Goal: Task Accomplishment & Management: Manage account settings

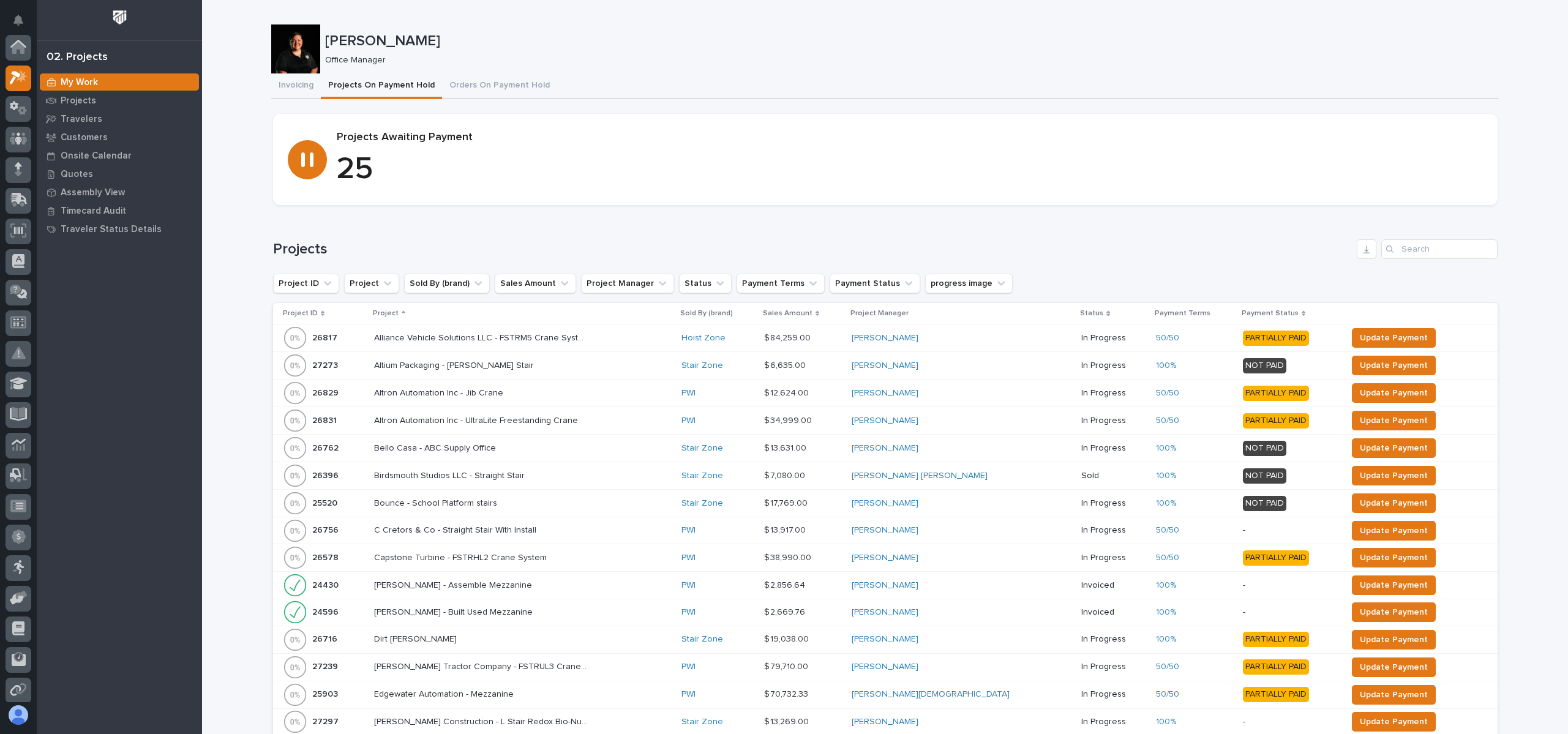
scroll to position [30, 0]
click at [18, 112] on icon at bounding box center [18, 108] width 7 height 12
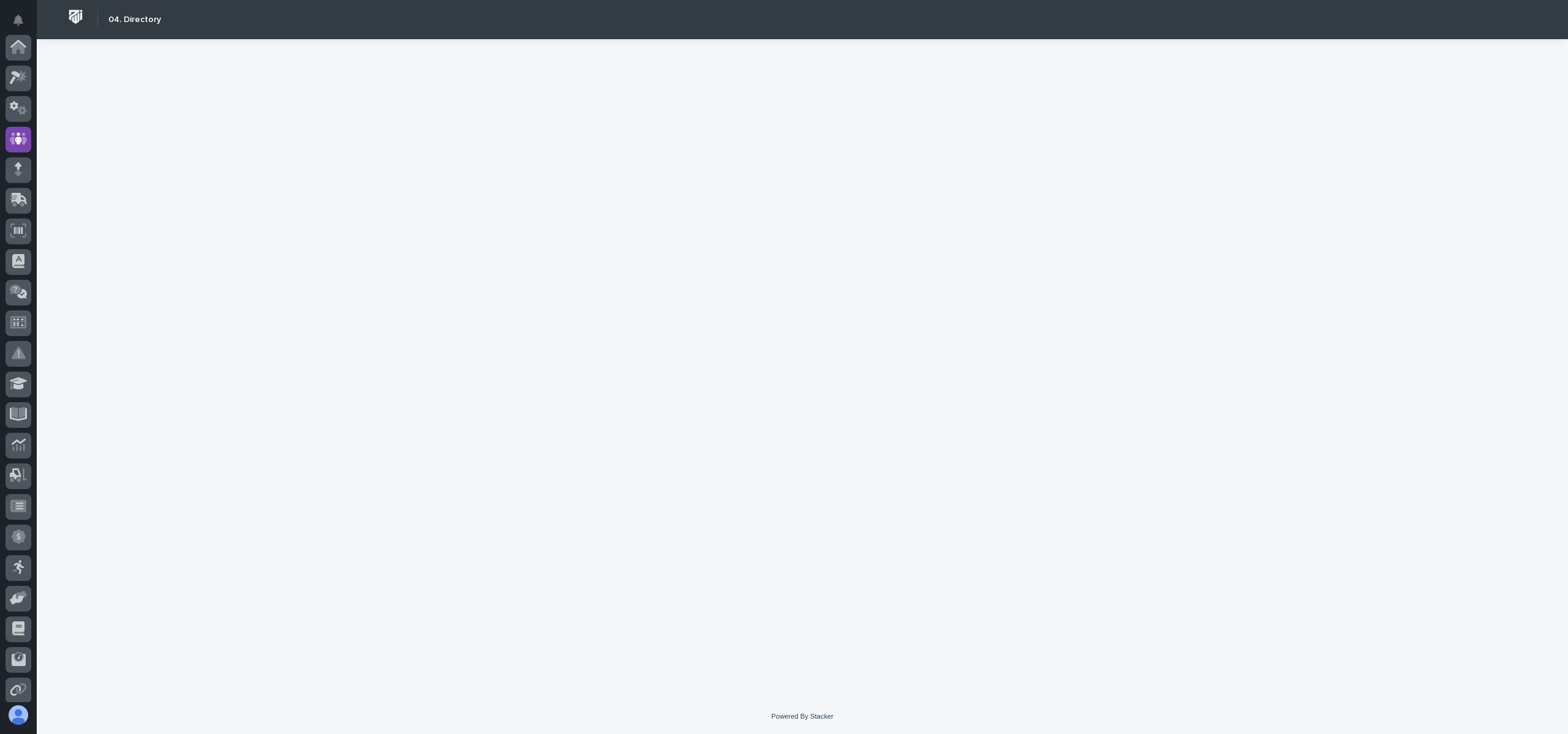
scroll to position [91, 0]
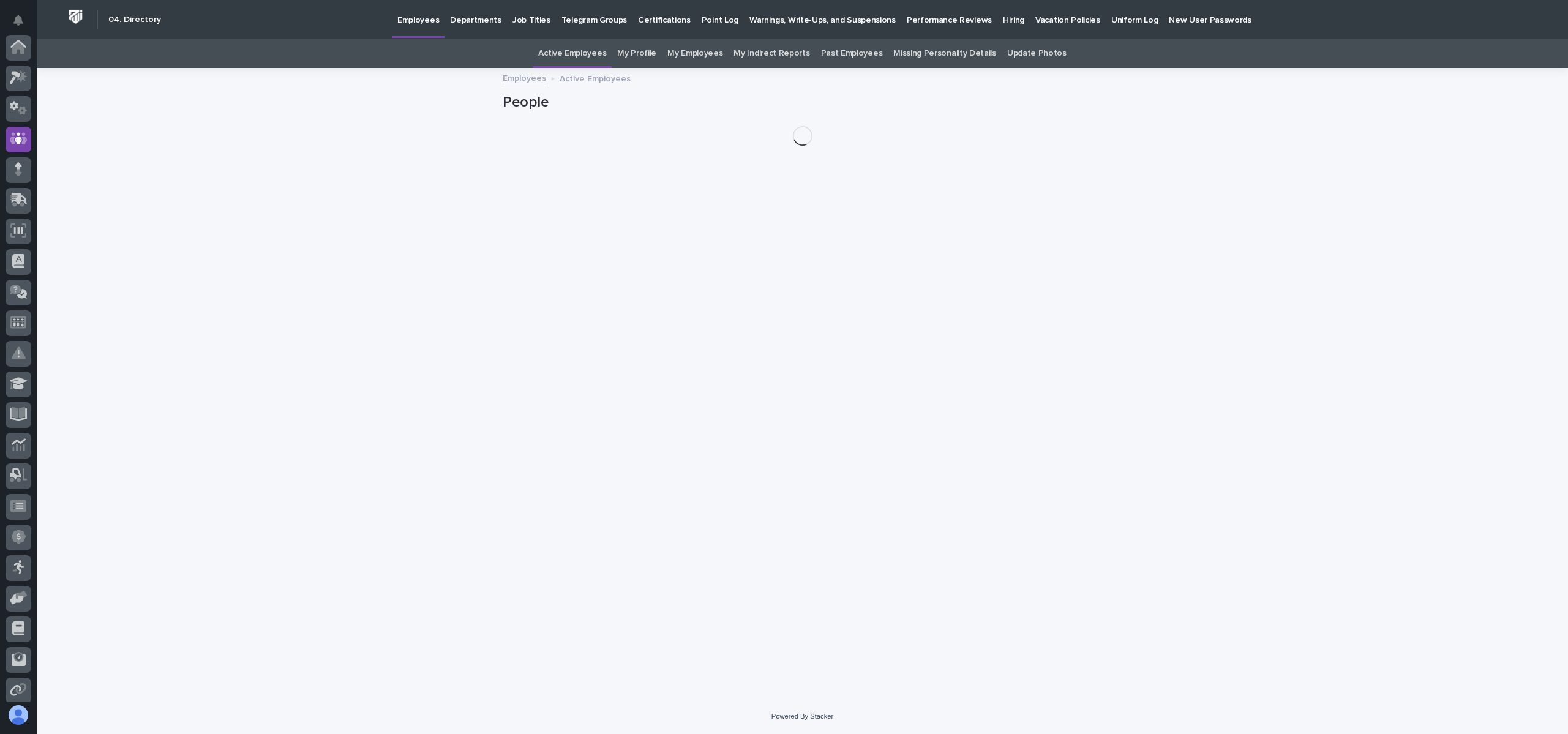
scroll to position [91, 0]
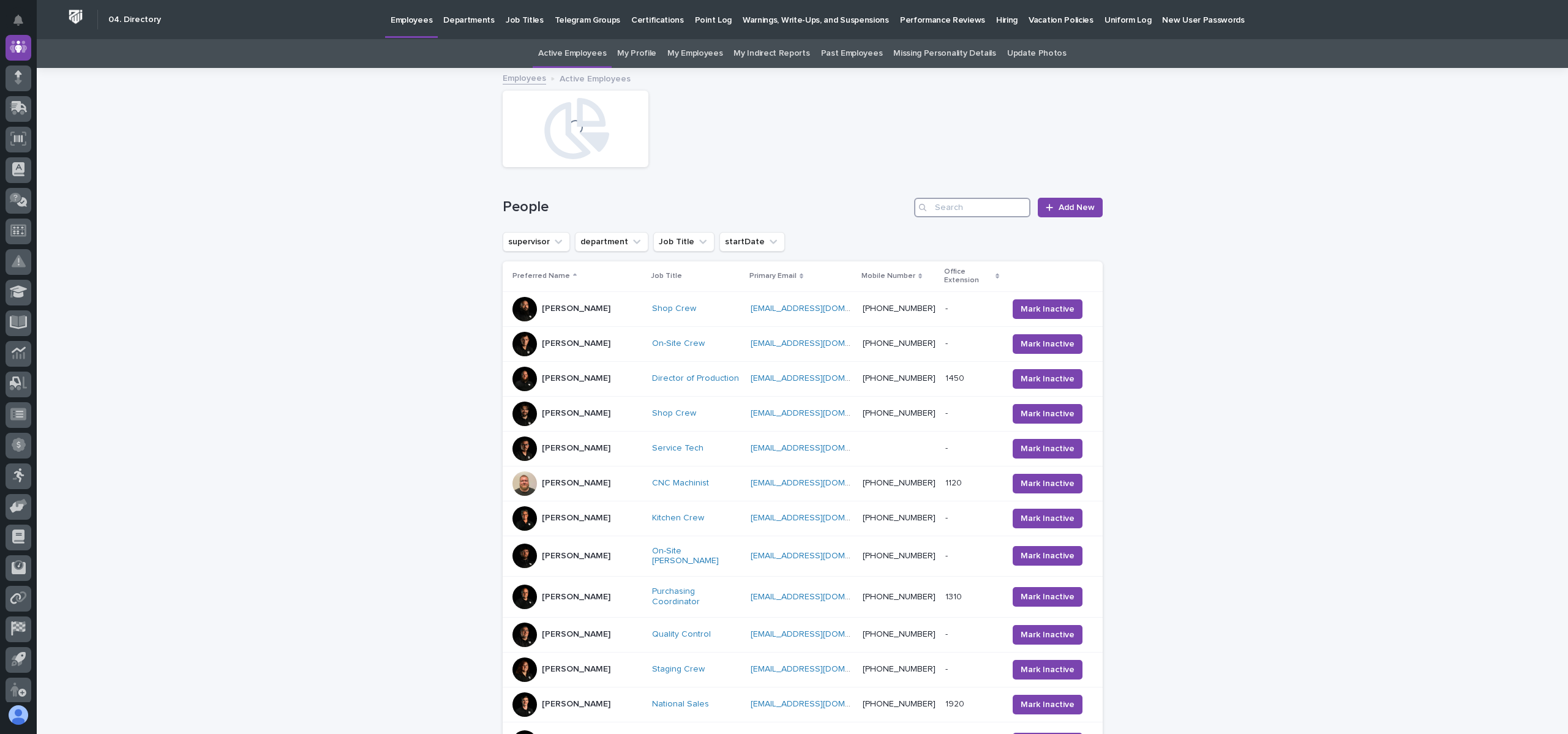
click at [989, 201] on input "Search" at bounding box center [972, 207] width 117 height 20
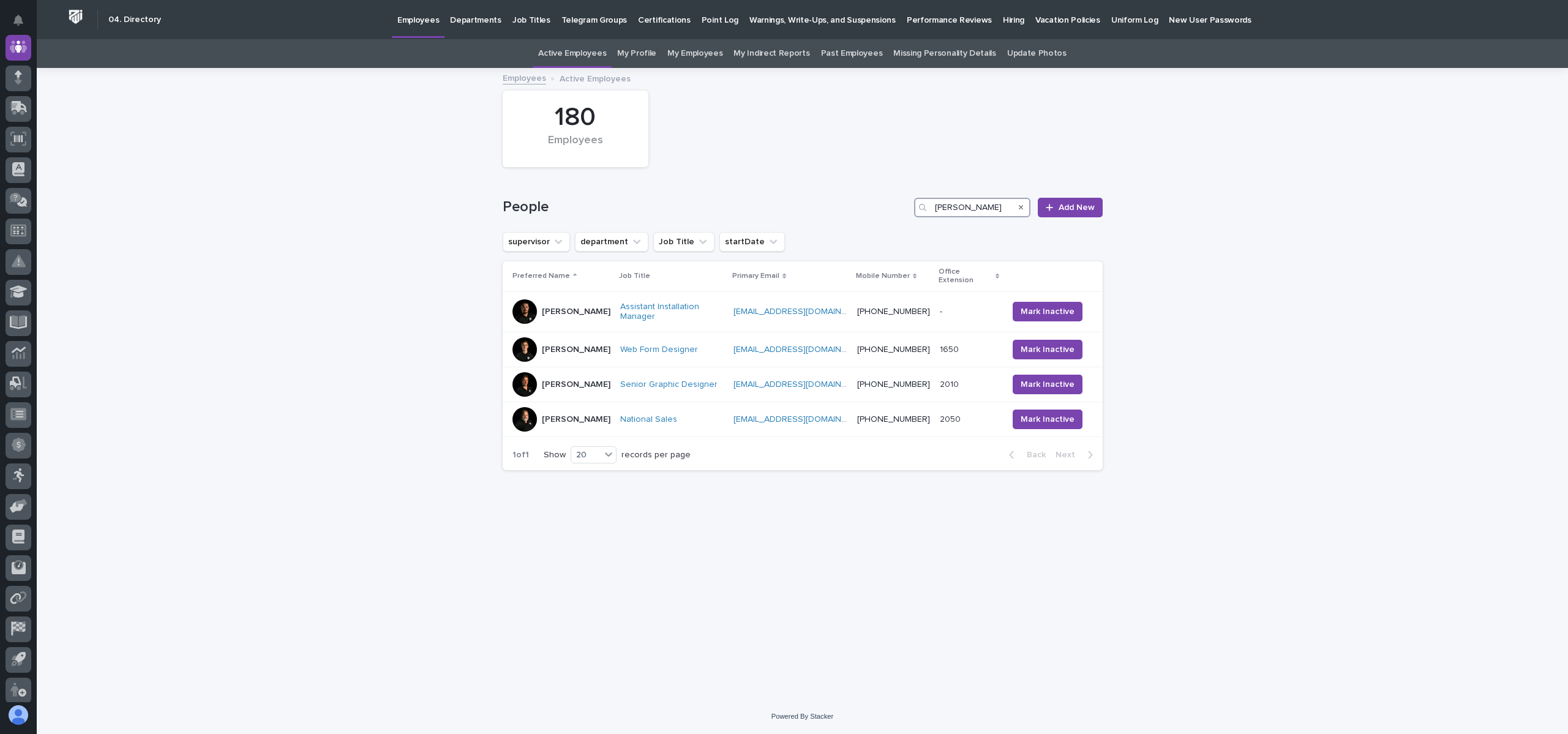
type input "[PERSON_NAME]"
click at [1024, 208] on icon "Search" at bounding box center [1021, 207] width 5 height 7
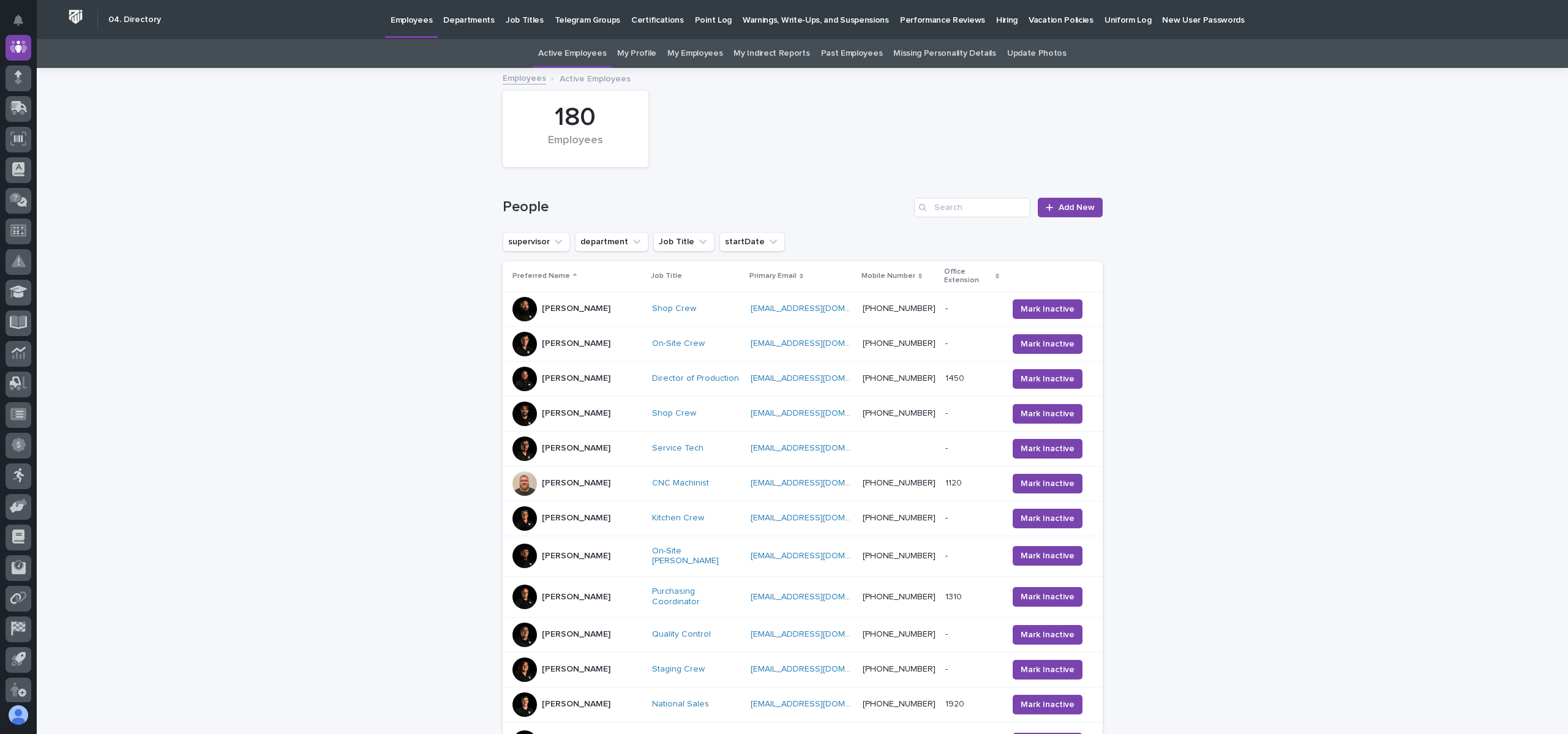
click at [299, 215] on div "Loading... Saving… Loading... Saving… 180 Employees People Add New supervisor d…" at bounding box center [802, 596] width 1531 height 1054
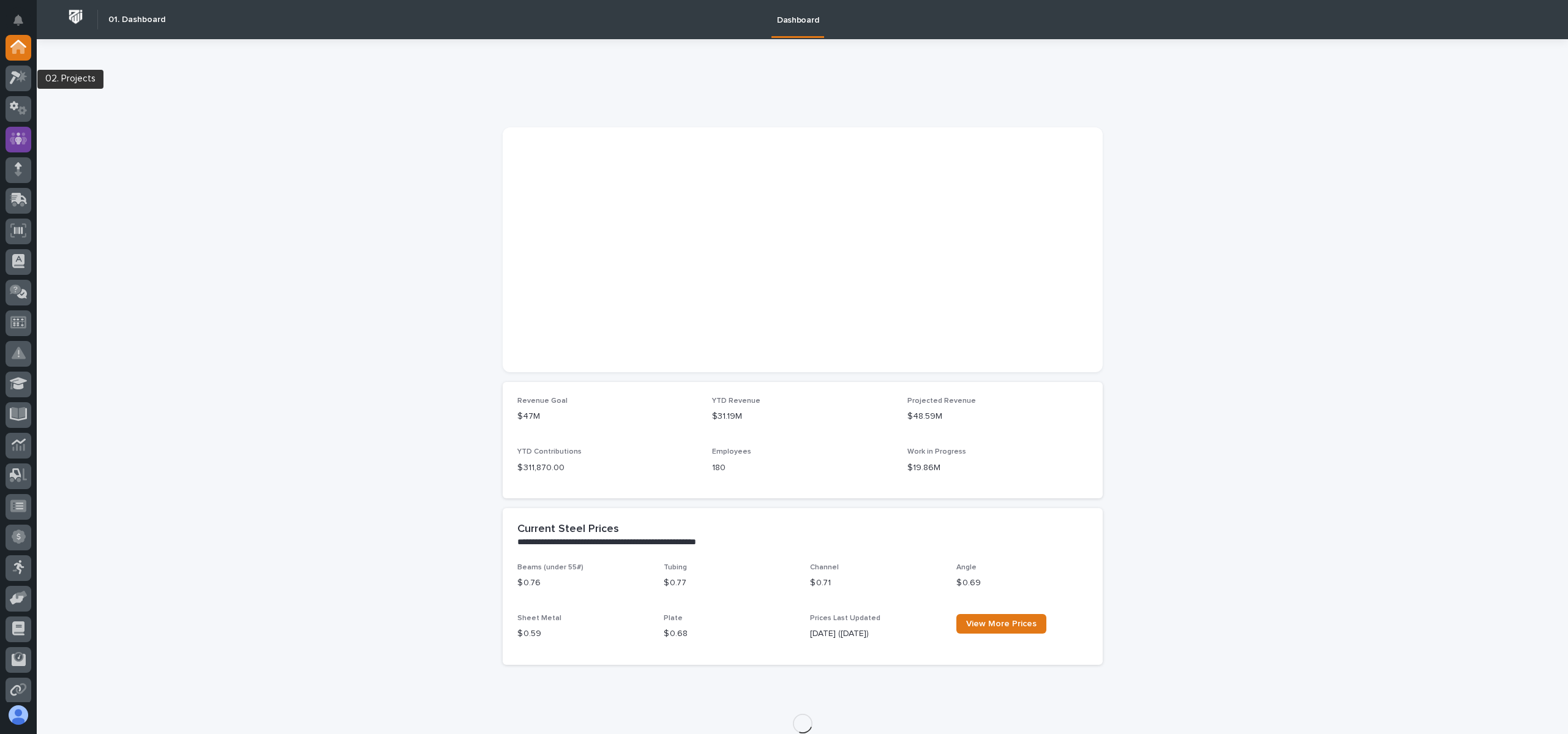
click at [19, 145] on icon at bounding box center [18, 139] width 7 height 12
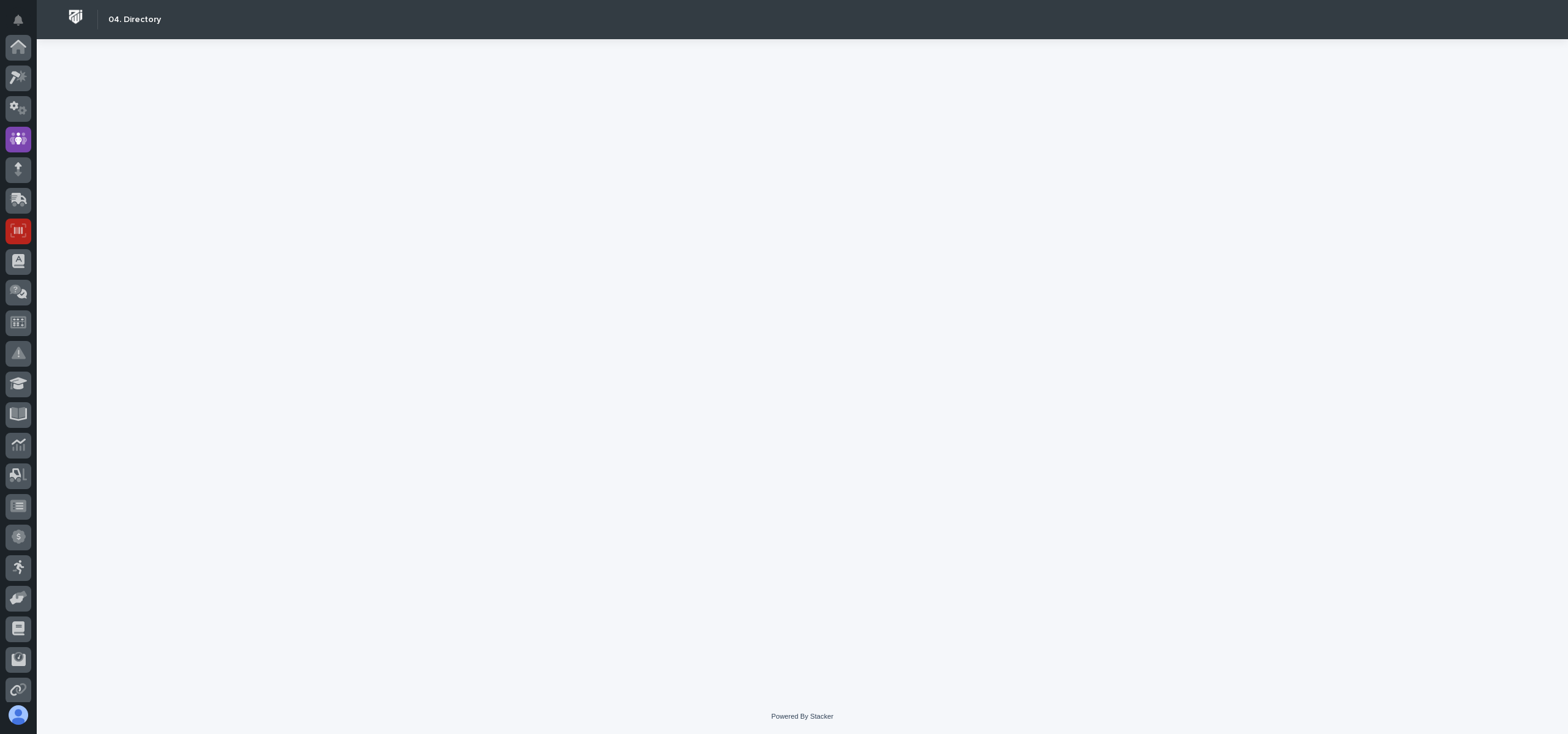
scroll to position [91, 0]
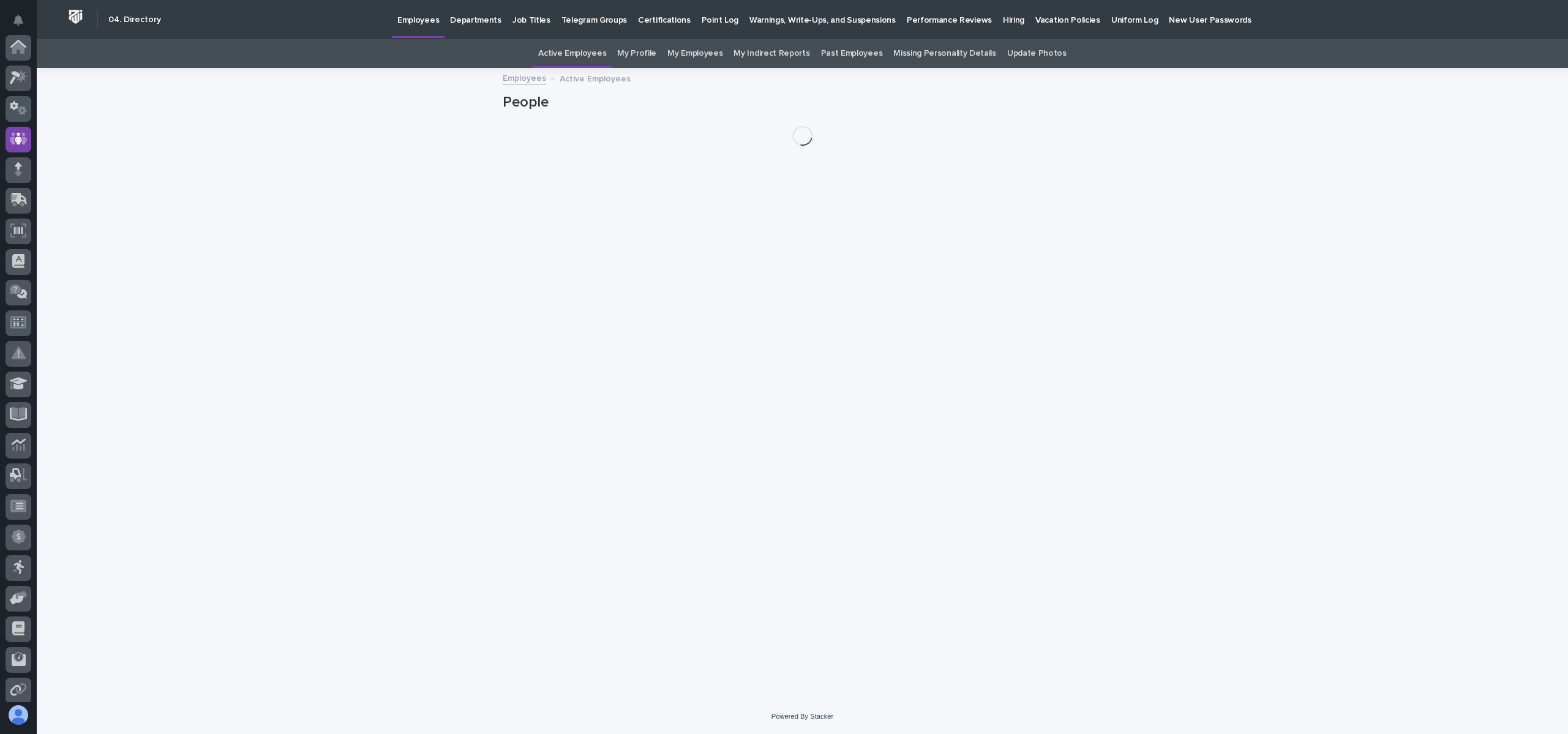
scroll to position [91, 0]
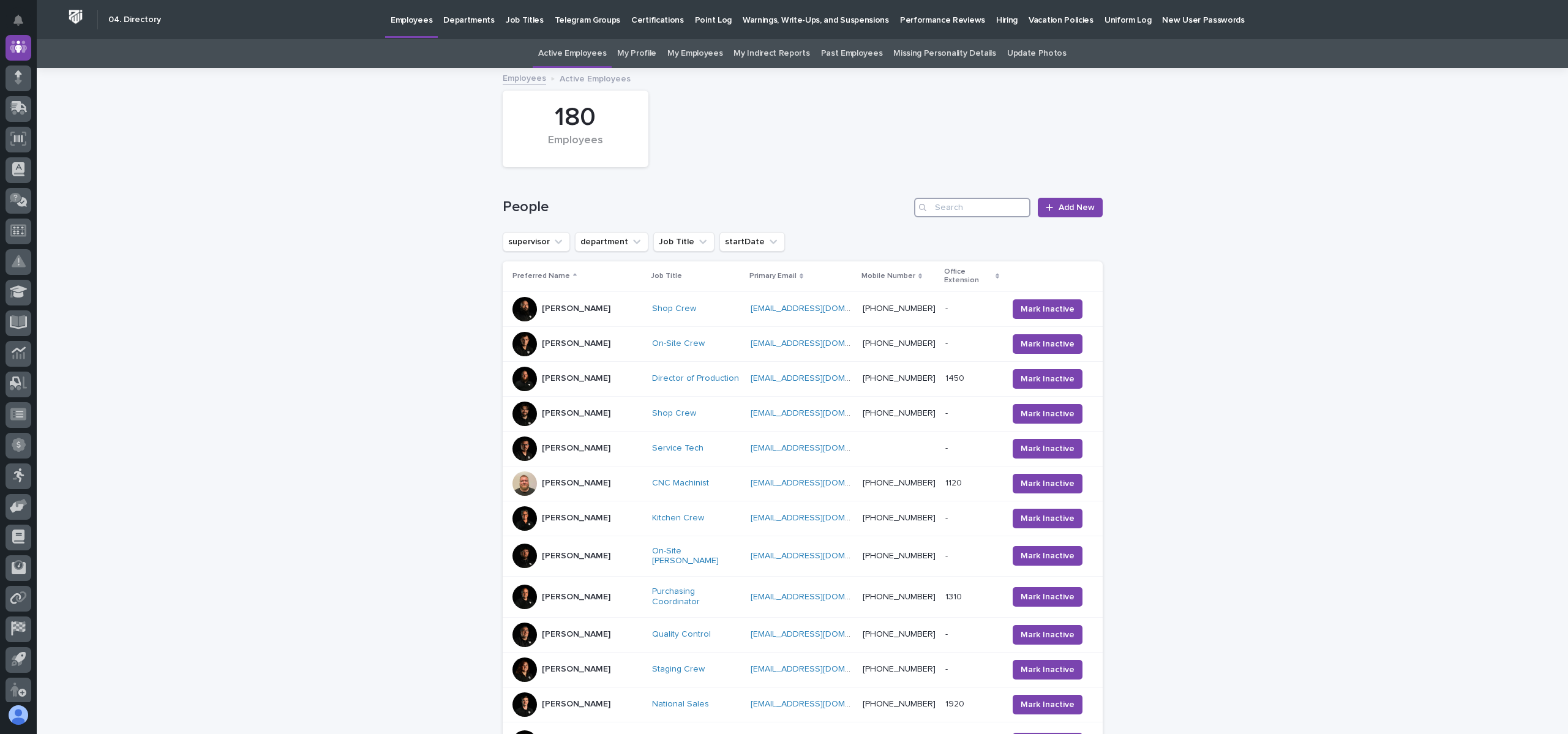
click at [1003, 210] on input "Search" at bounding box center [972, 207] width 117 height 20
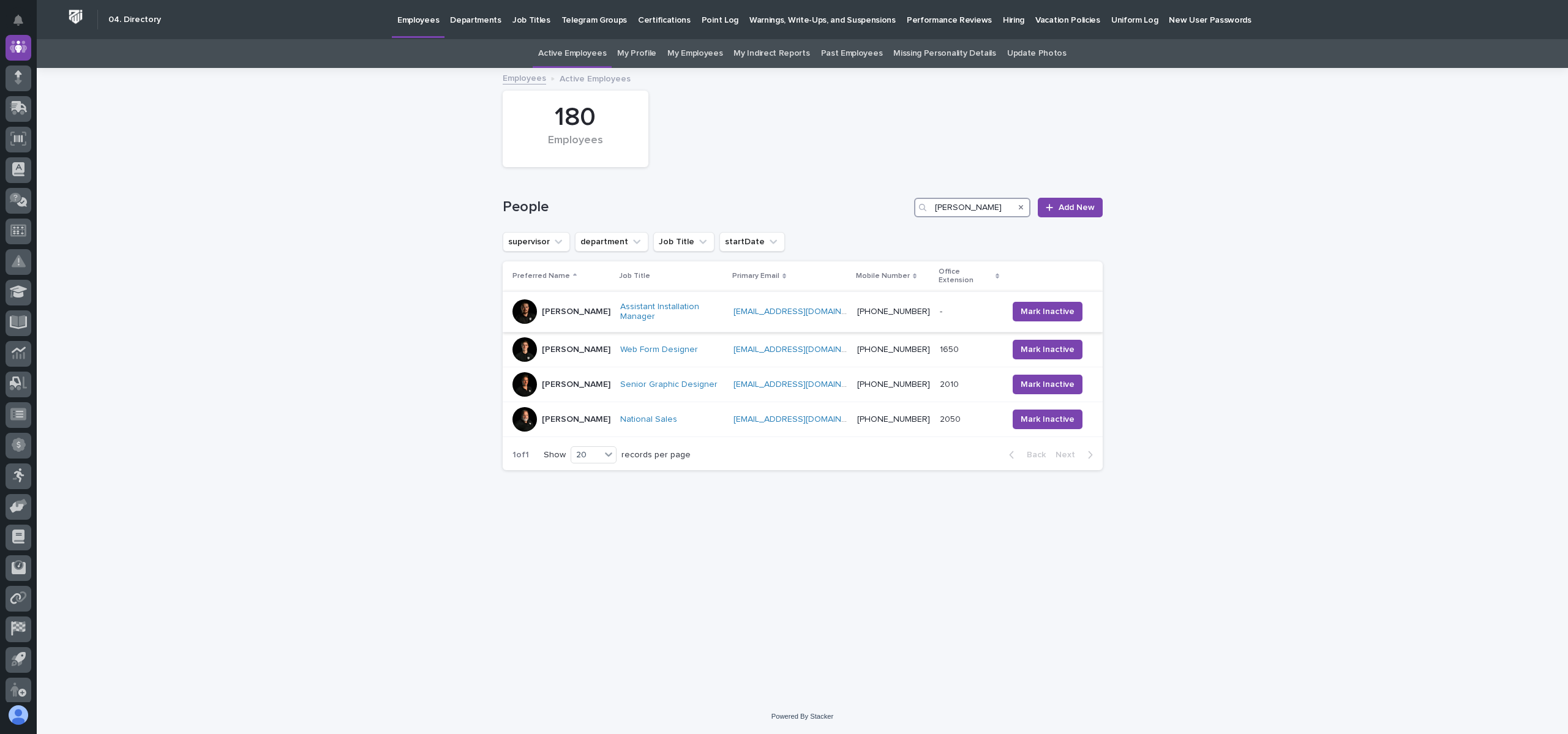
type input "jon"
click at [576, 306] on p "Jon Martin" at bounding box center [575, 312] width 69 height 10
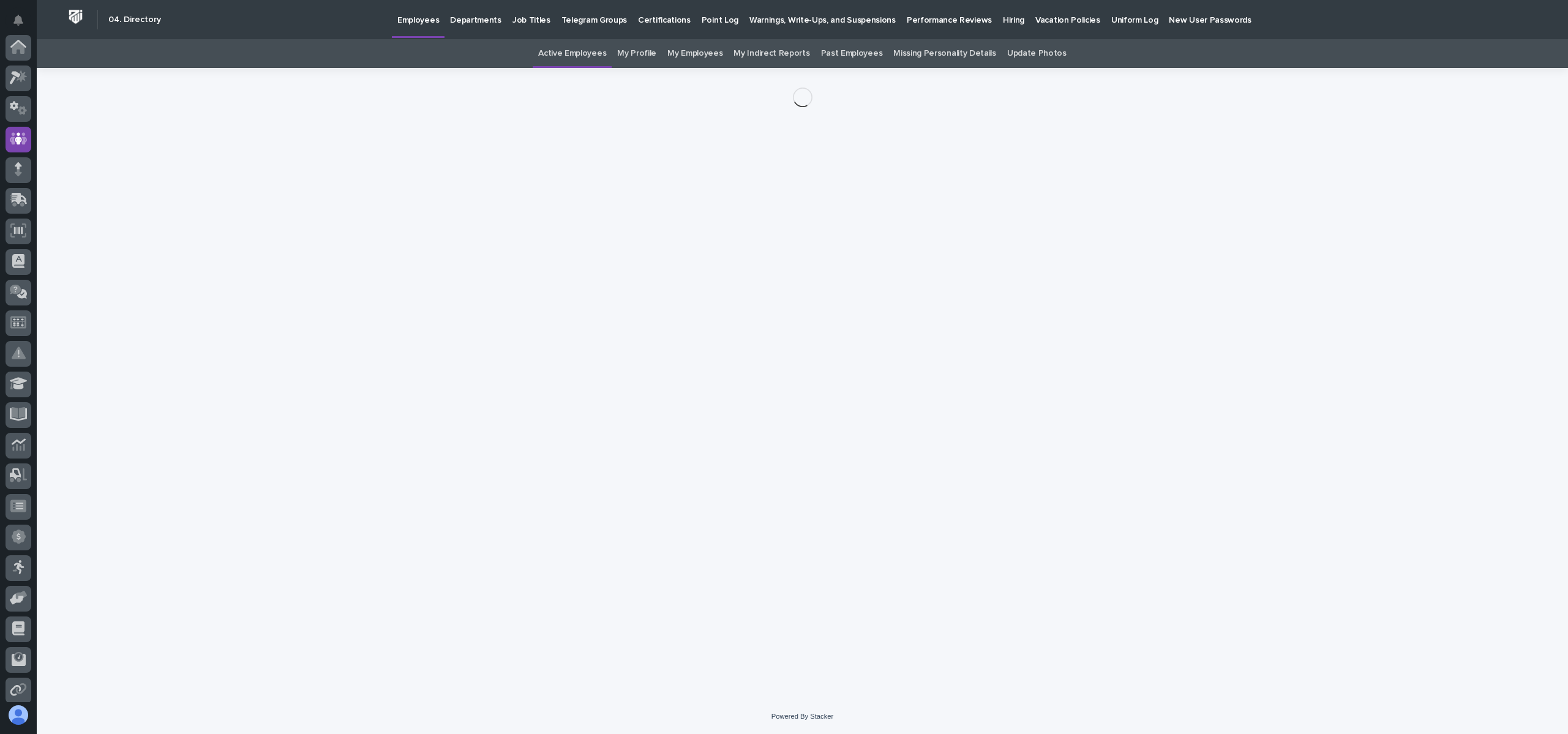
scroll to position [91, 0]
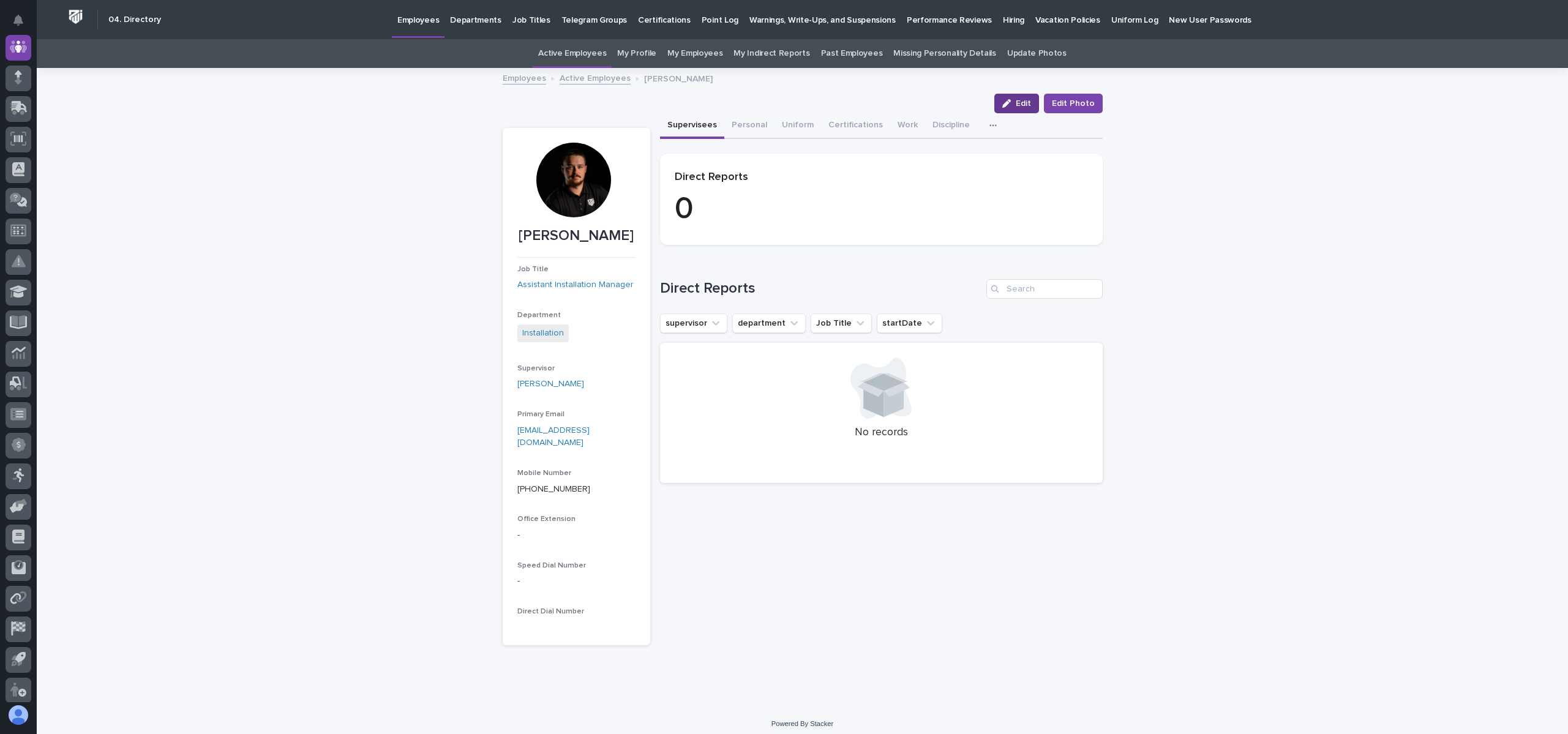
click at [1020, 106] on span "Edit" at bounding box center [1024, 104] width 16 height 9
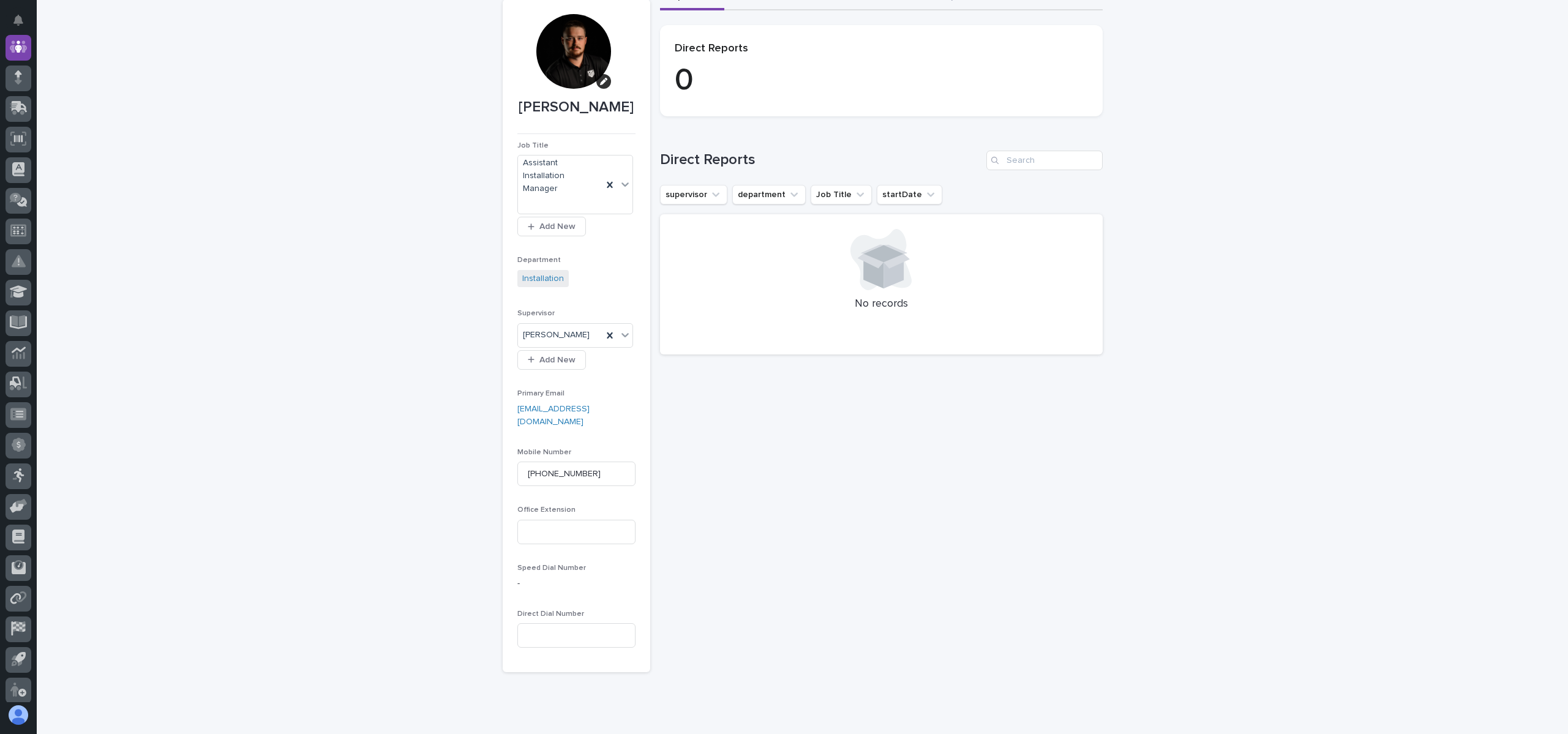
scroll to position [150, 0]
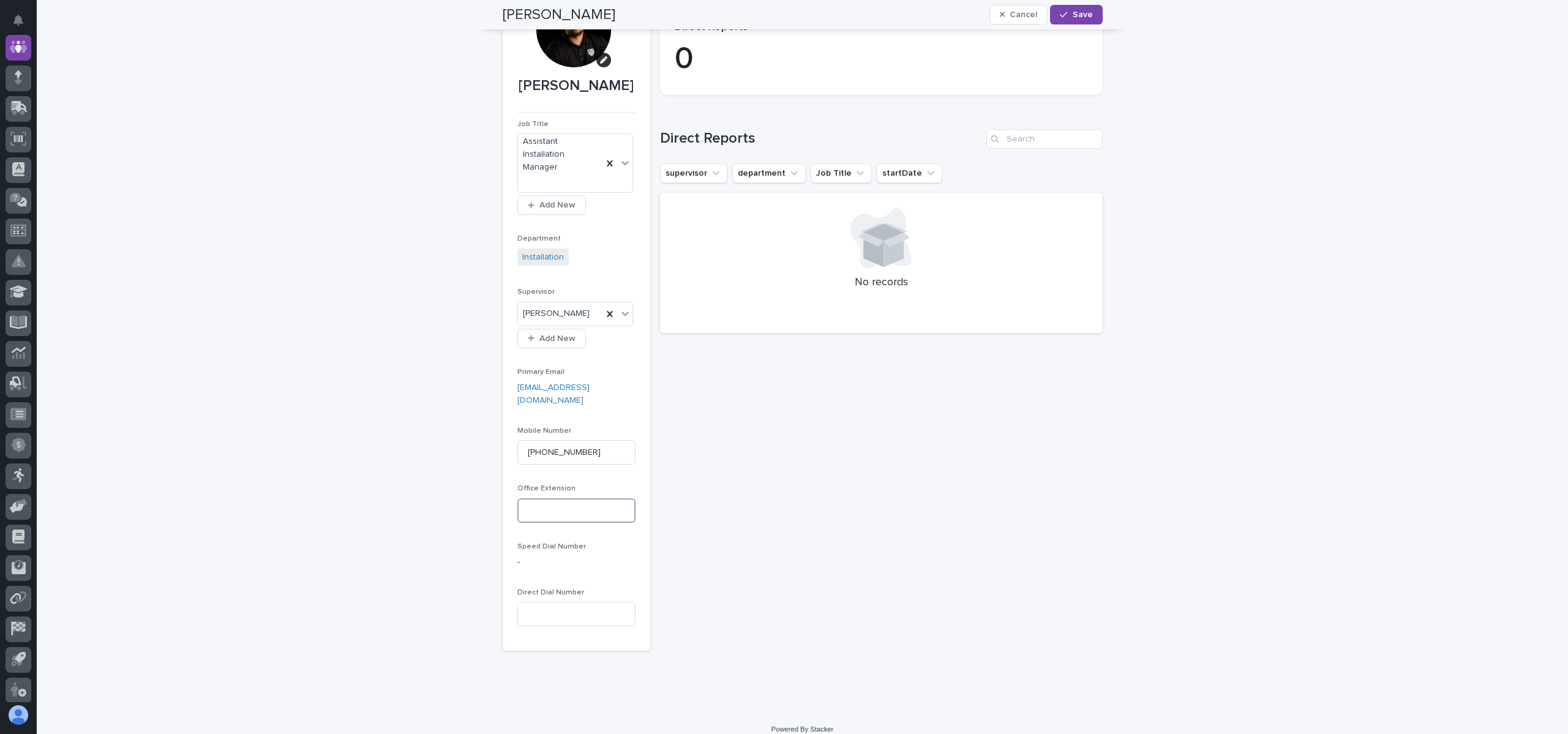
click at [526, 506] on input at bounding box center [576, 510] width 118 height 24
type input "1820"
click at [1082, 8] on button "Save" at bounding box center [1076, 15] width 52 height 20
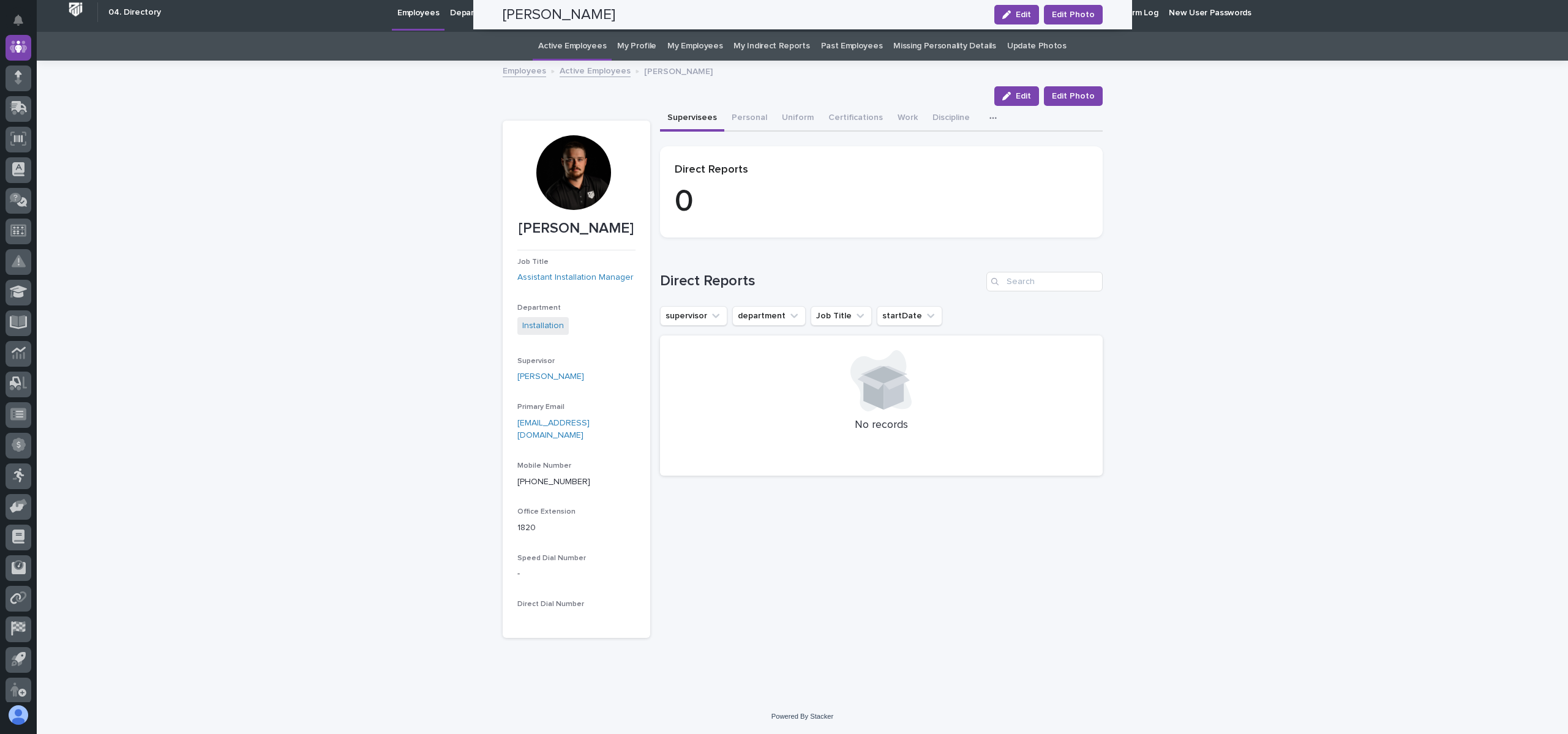
scroll to position [0, 0]
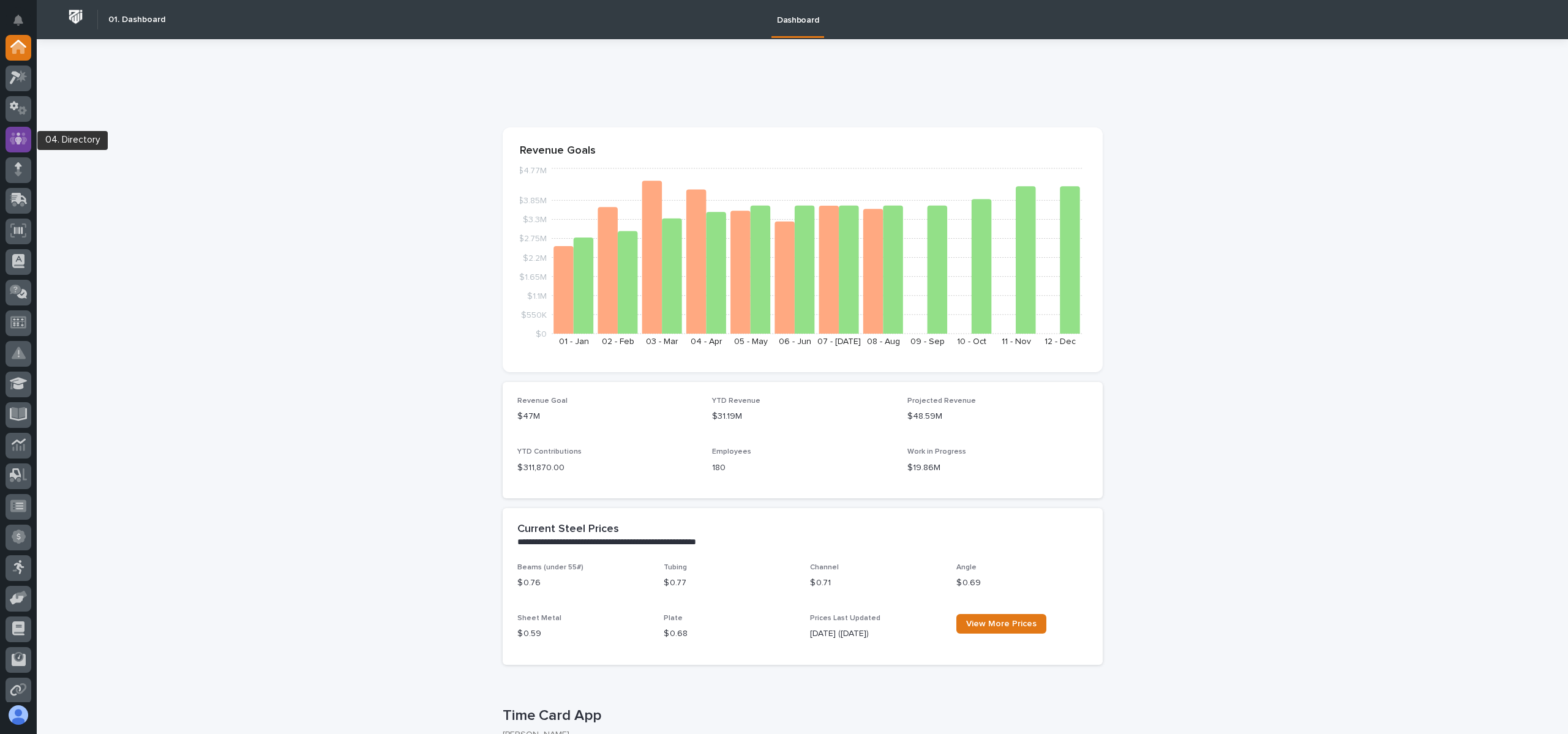
click at [21, 131] on div at bounding box center [18, 140] width 26 height 26
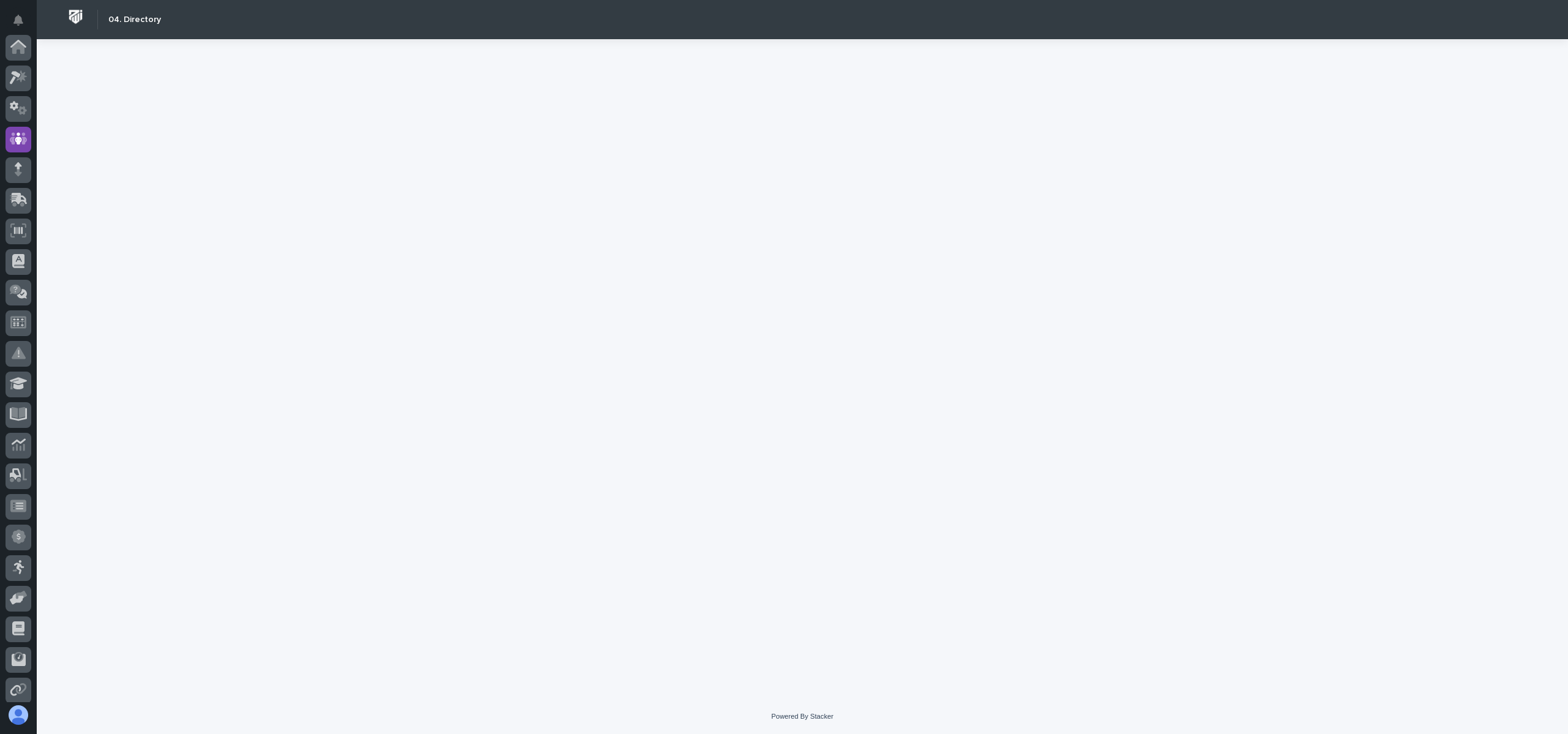
scroll to position [91, 0]
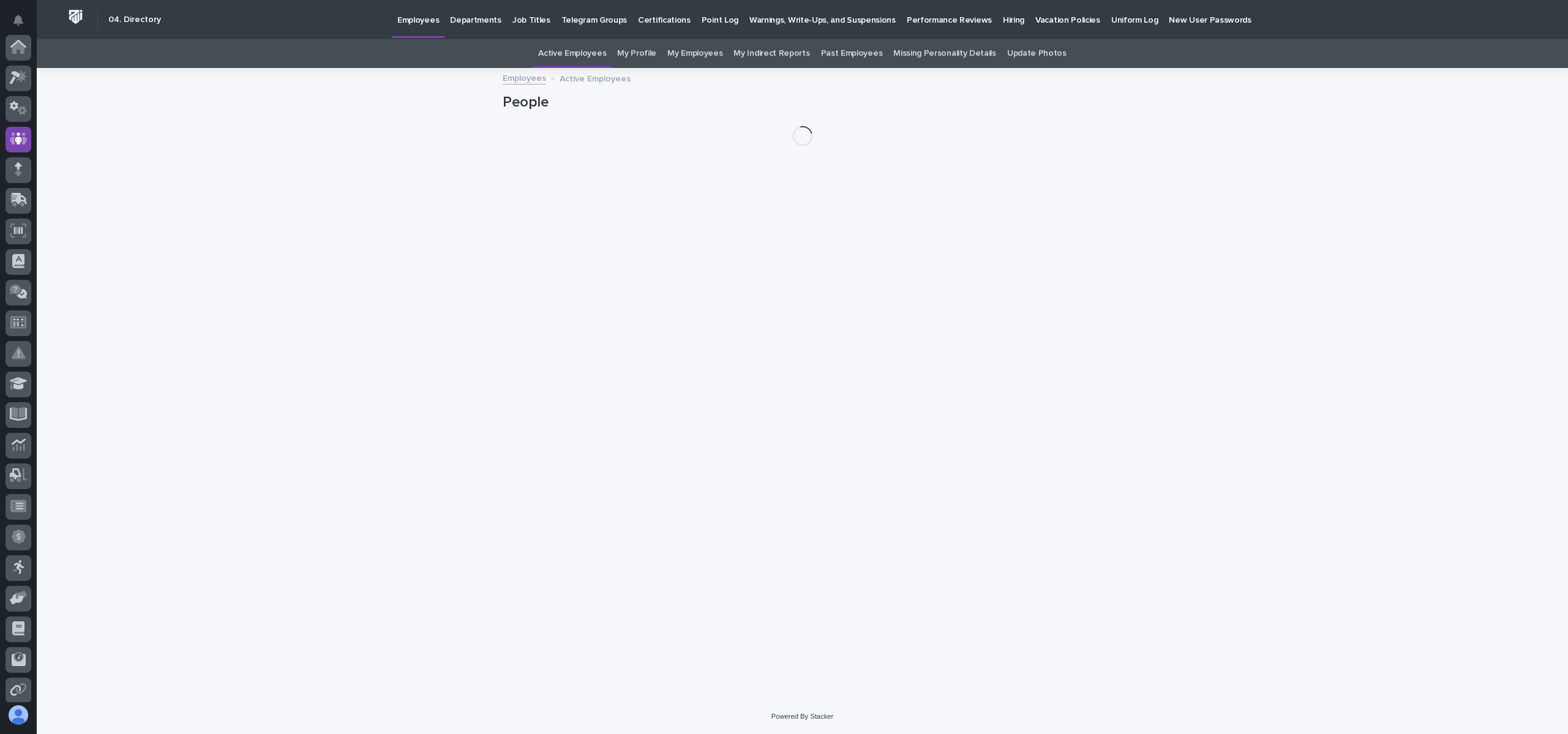
scroll to position [91, 0]
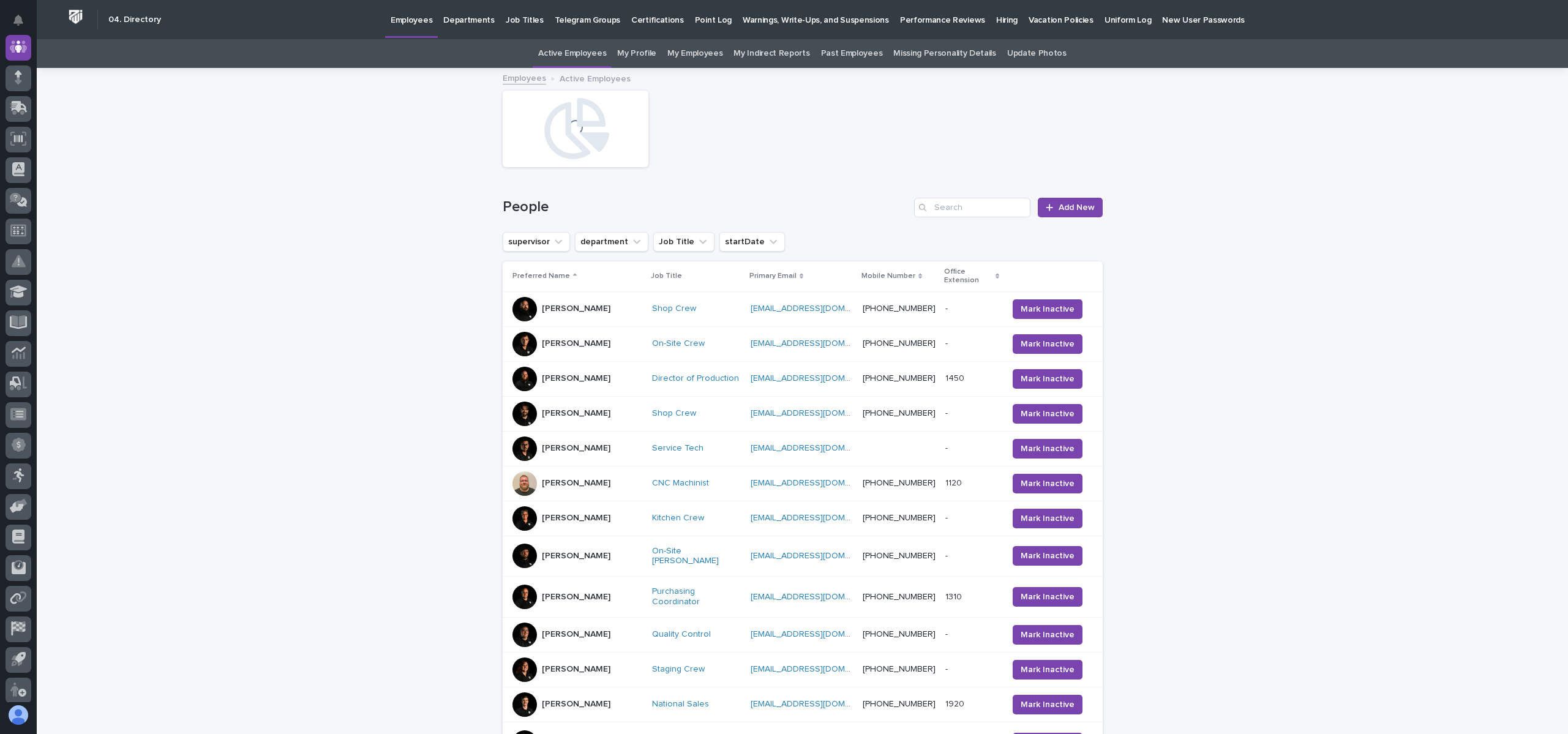
click at [996, 20] on p "Hiring" at bounding box center [1006, 13] width 22 height 26
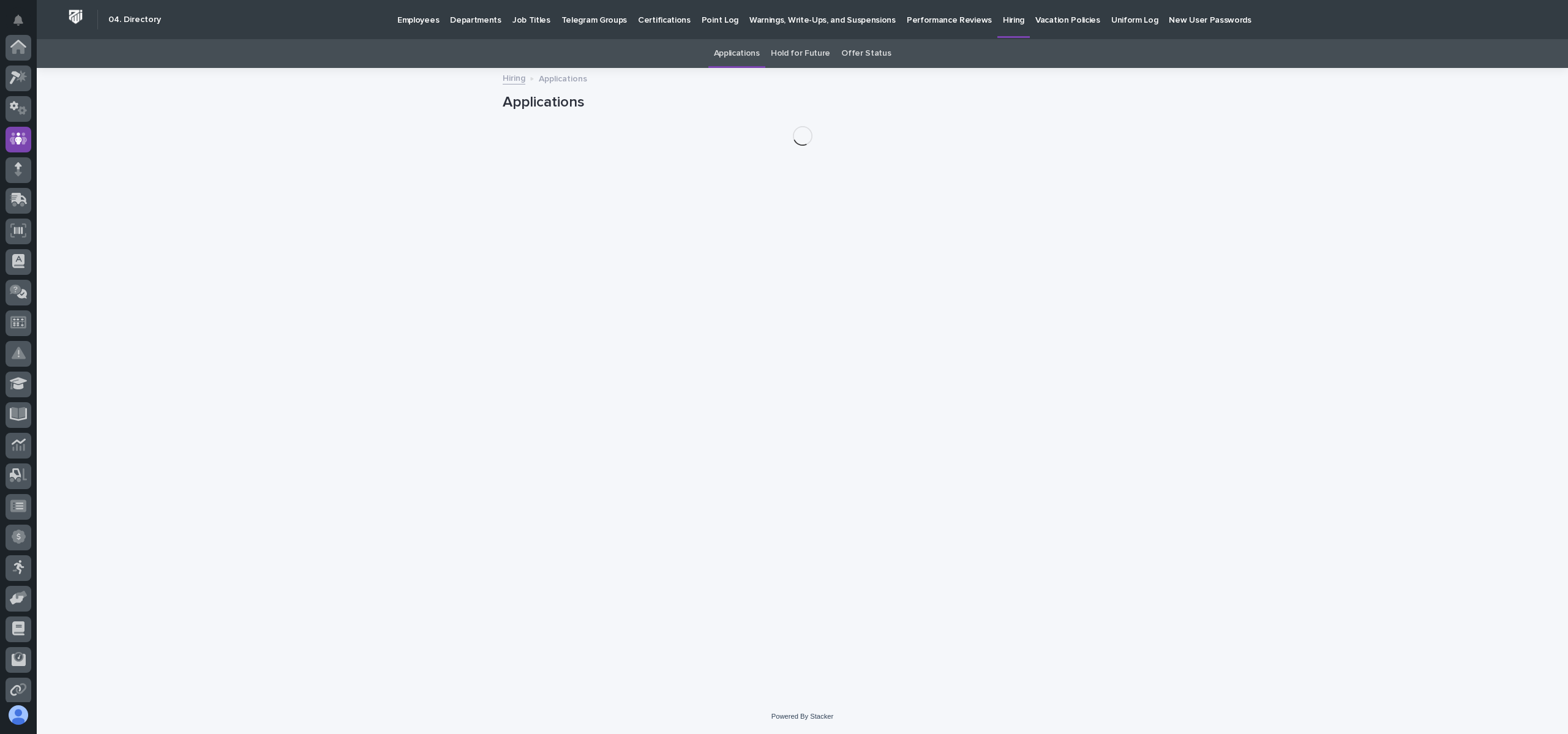
scroll to position [91, 0]
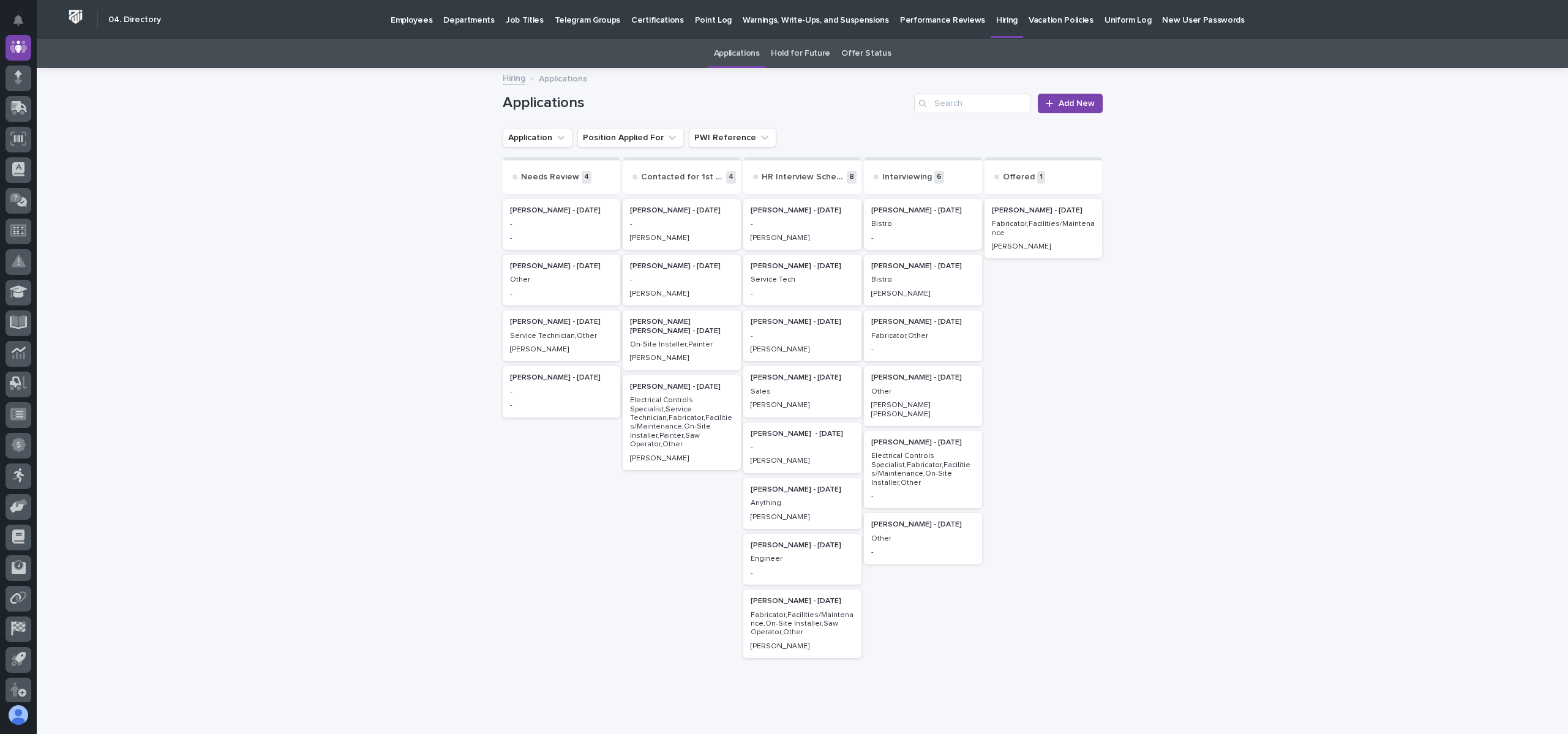
click at [912, 234] on p "-" at bounding box center [923, 239] width 104 height 9
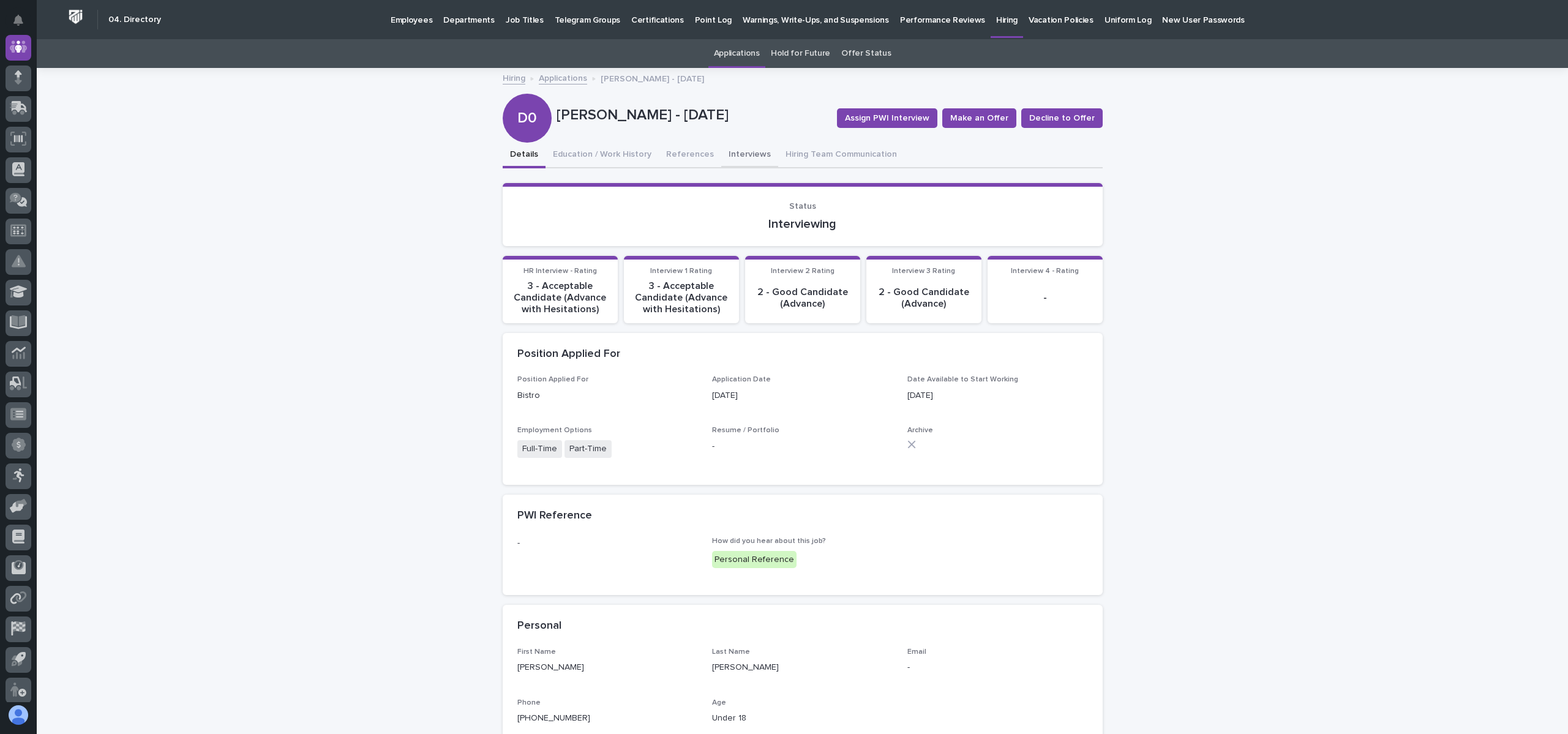
click at [721, 156] on button "Interviews" at bounding box center [749, 156] width 57 height 26
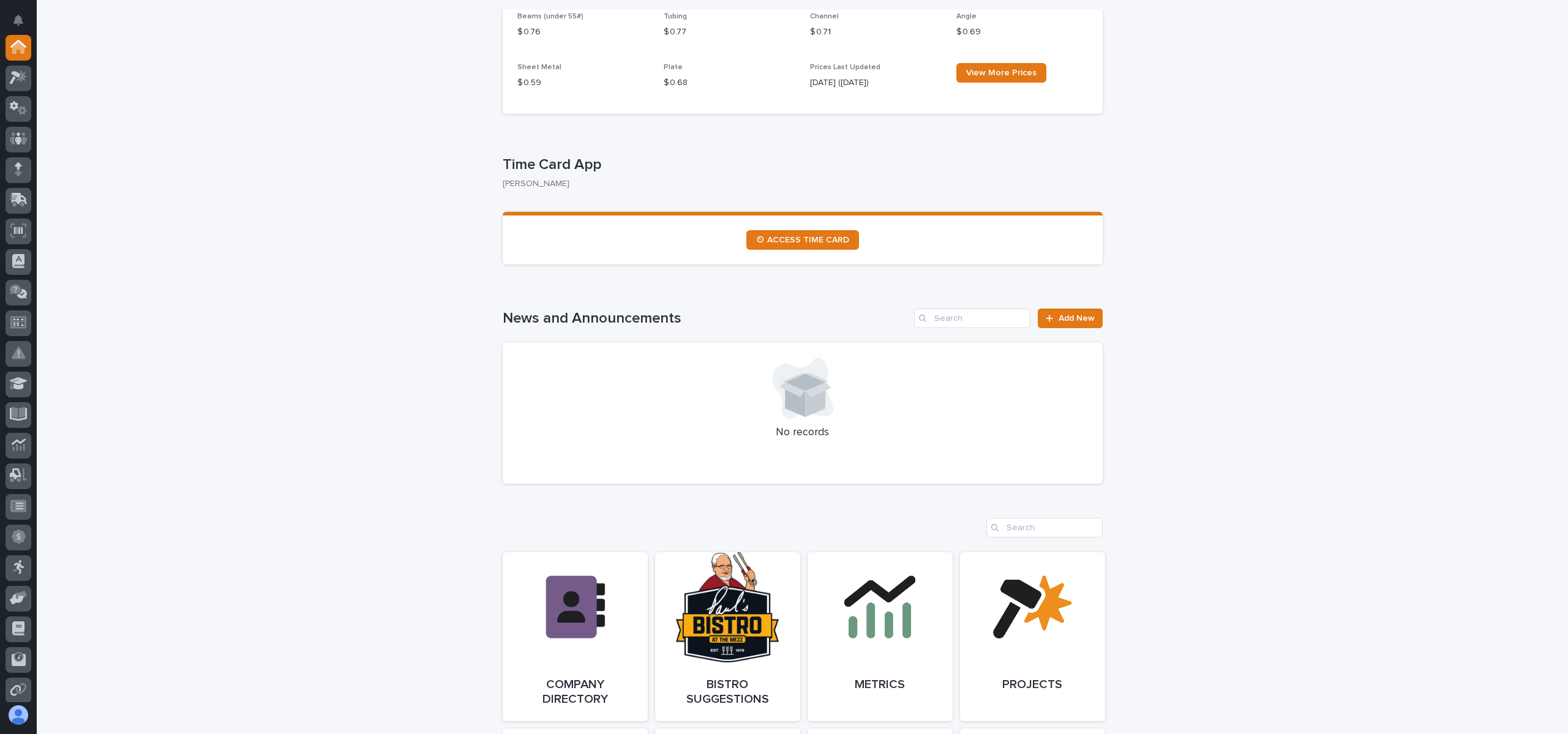
scroll to position [1102, 0]
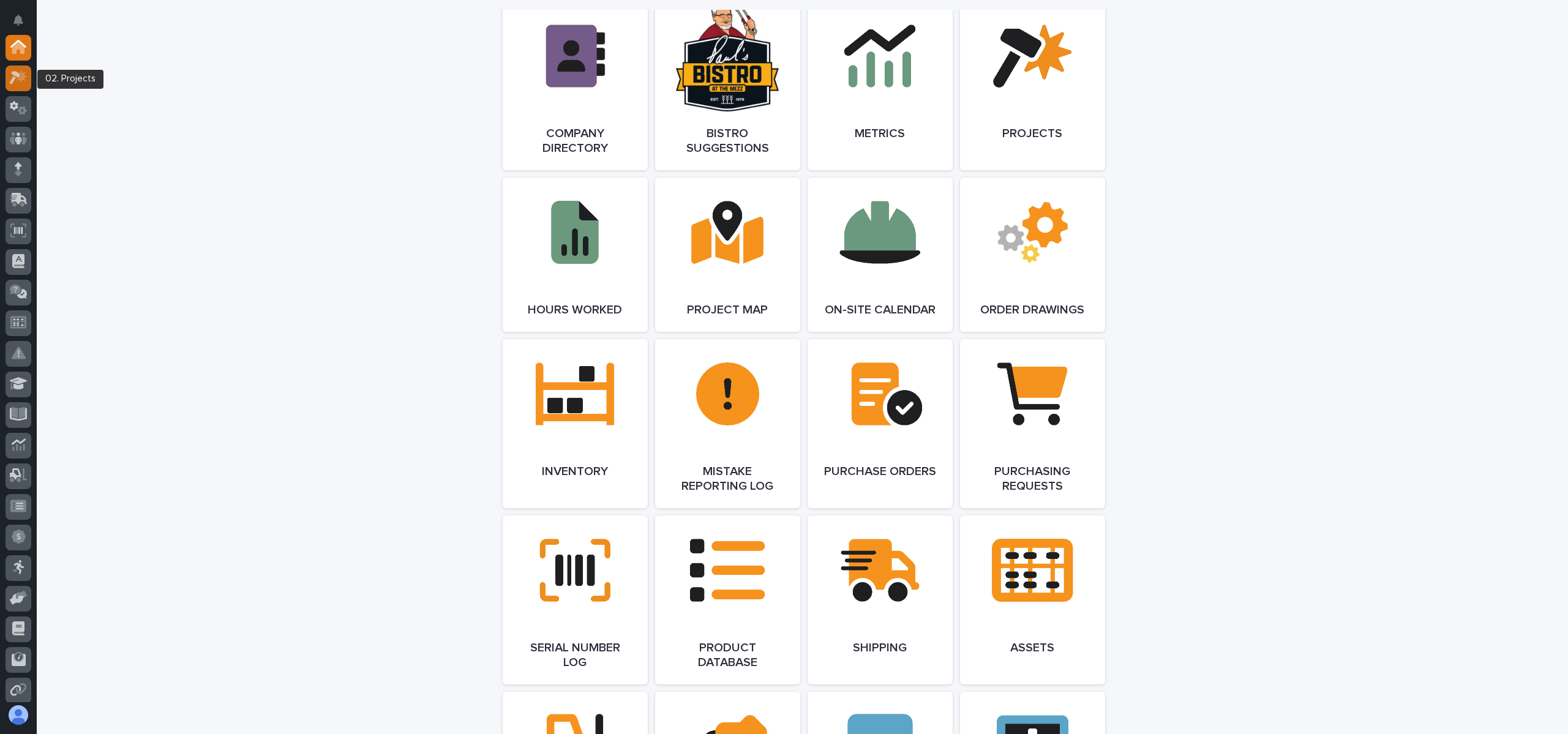
click at [28, 73] on div at bounding box center [18, 78] width 26 height 26
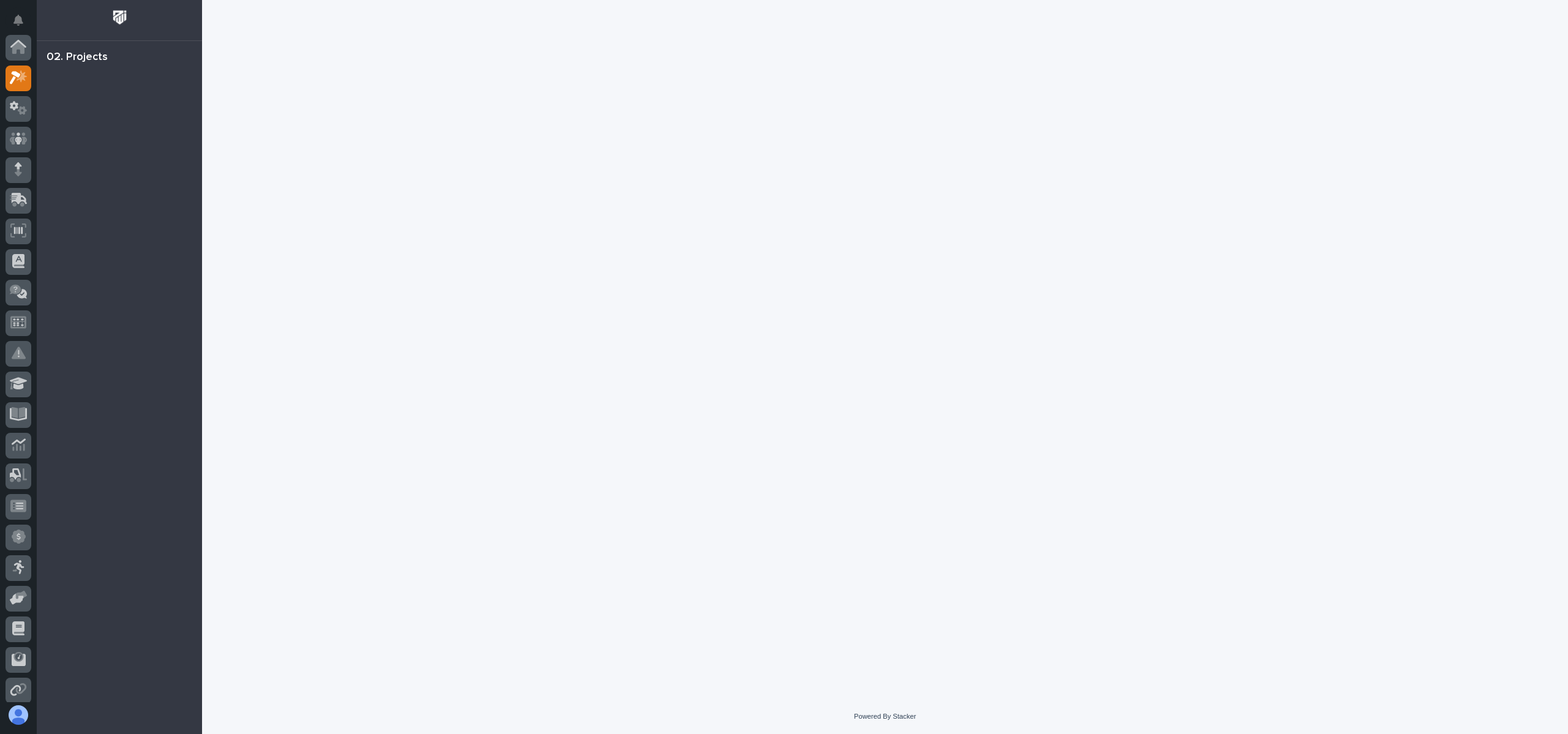
scroll to position [30, 0]
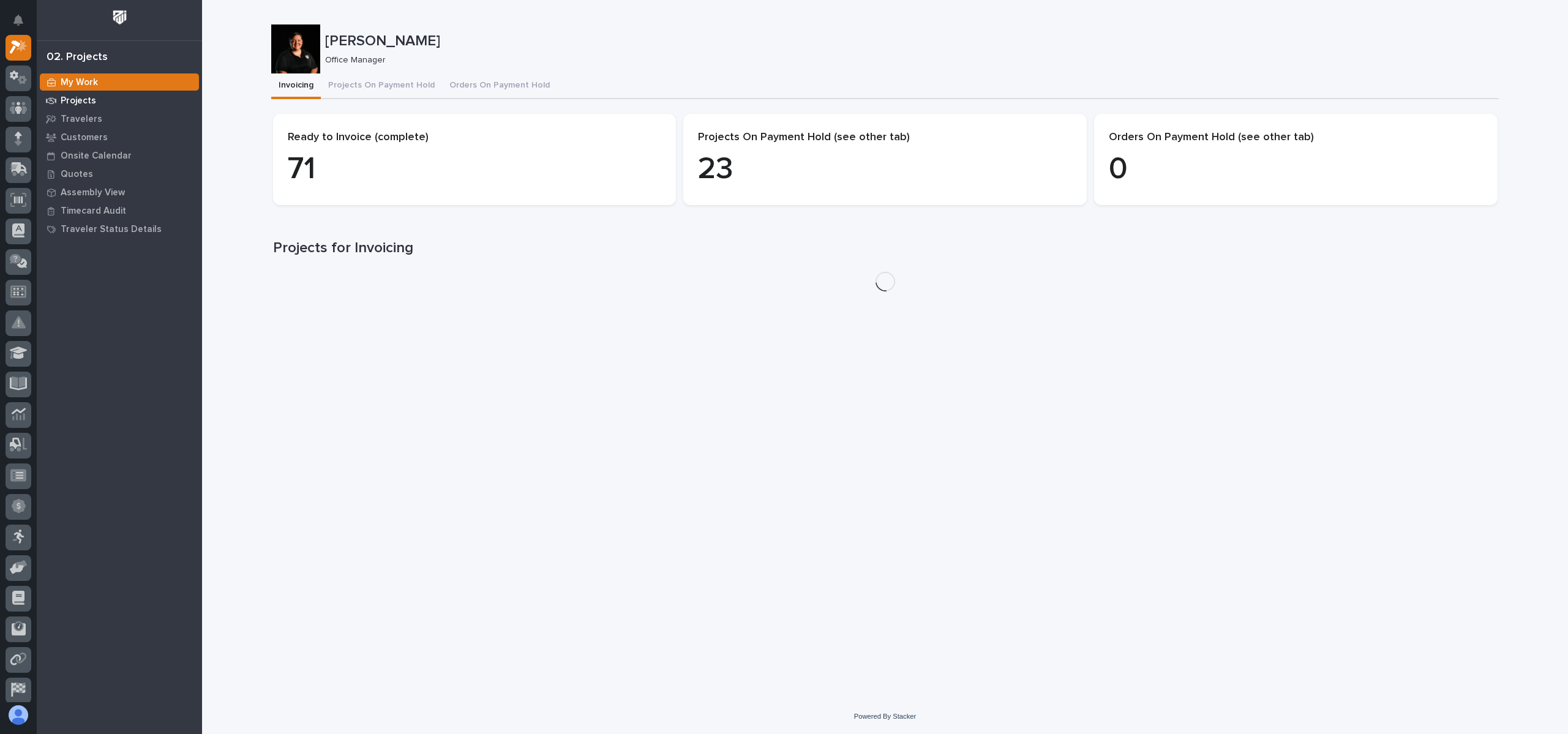
click at [94, 102] on p "Projects" at bounding box center [78, 101] width 36 height 11
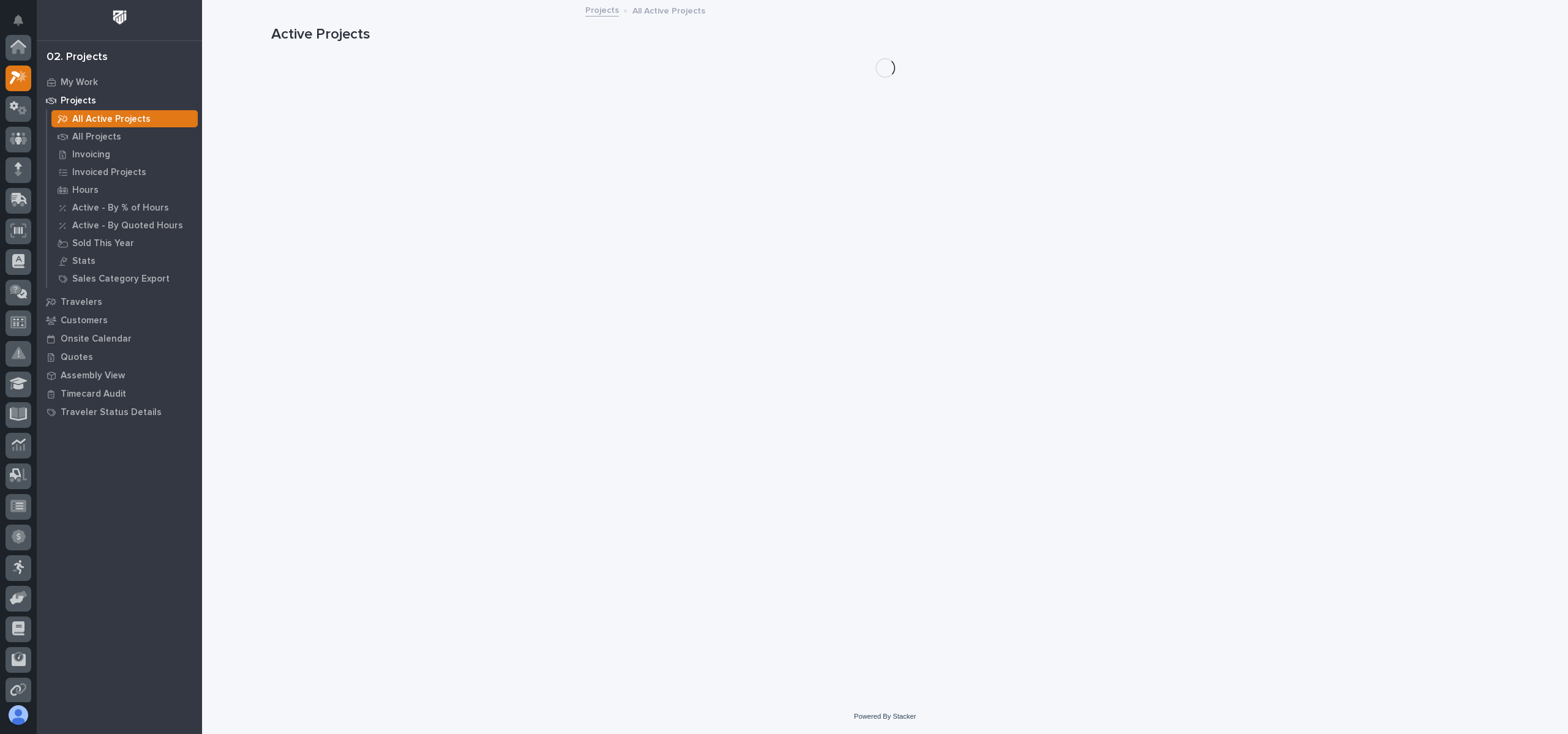
scroll to position [30, 0]
click at [77, 74] on div "My Work" at bounding box center [119, 82] width 159 height 17
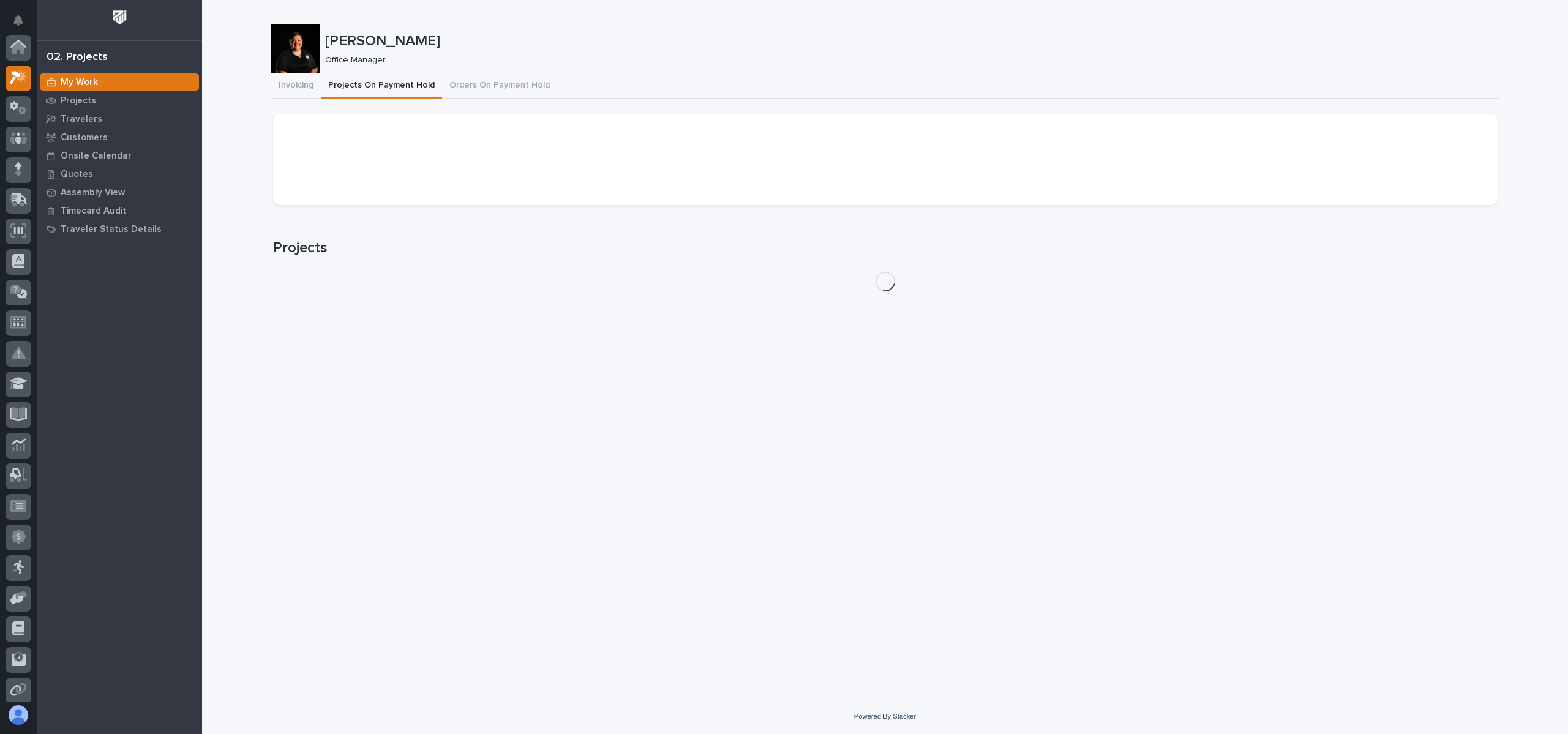
scroll to position [30, 0]
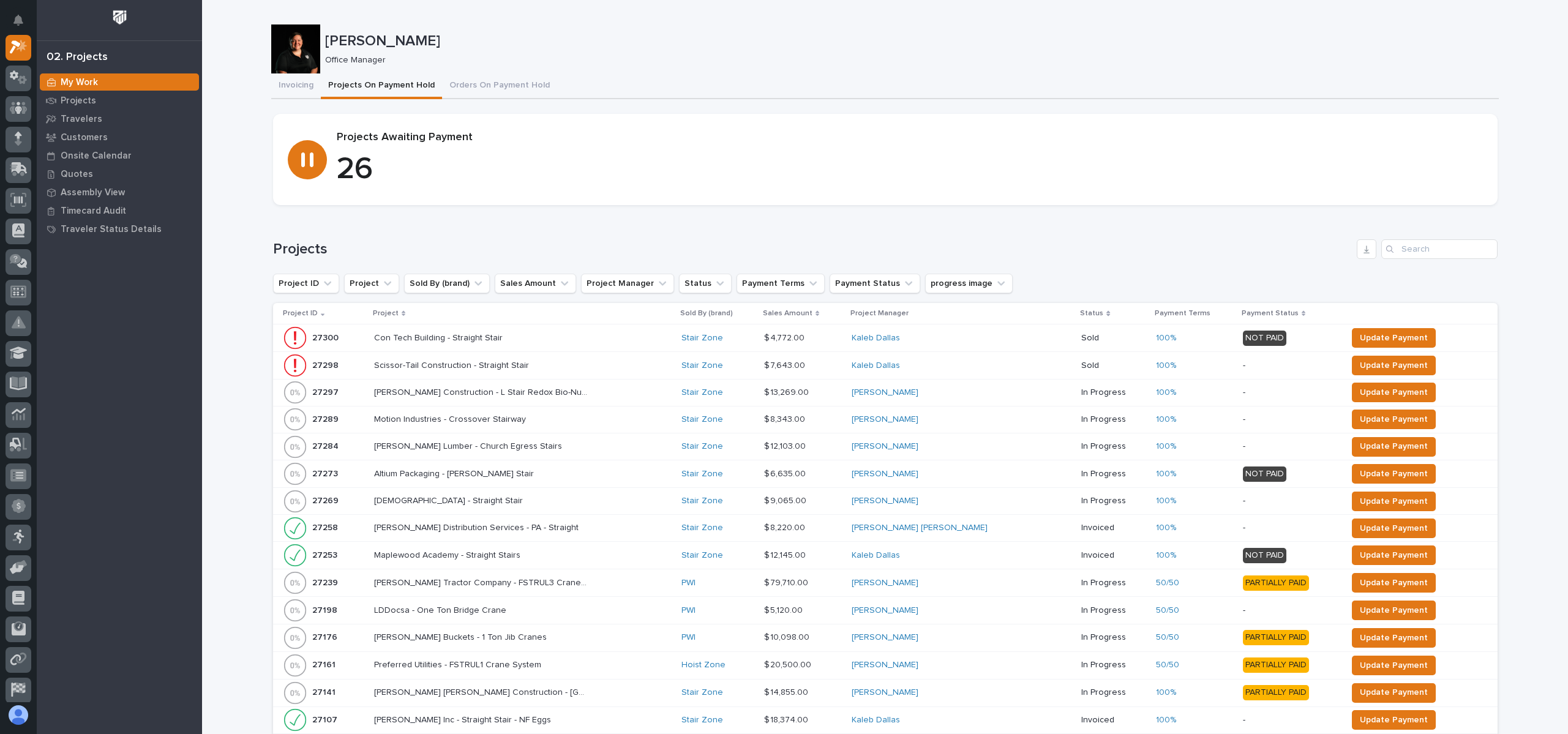
click at [389, 311] on p "Project" at bounding box center [386, 313] width 26 height 13
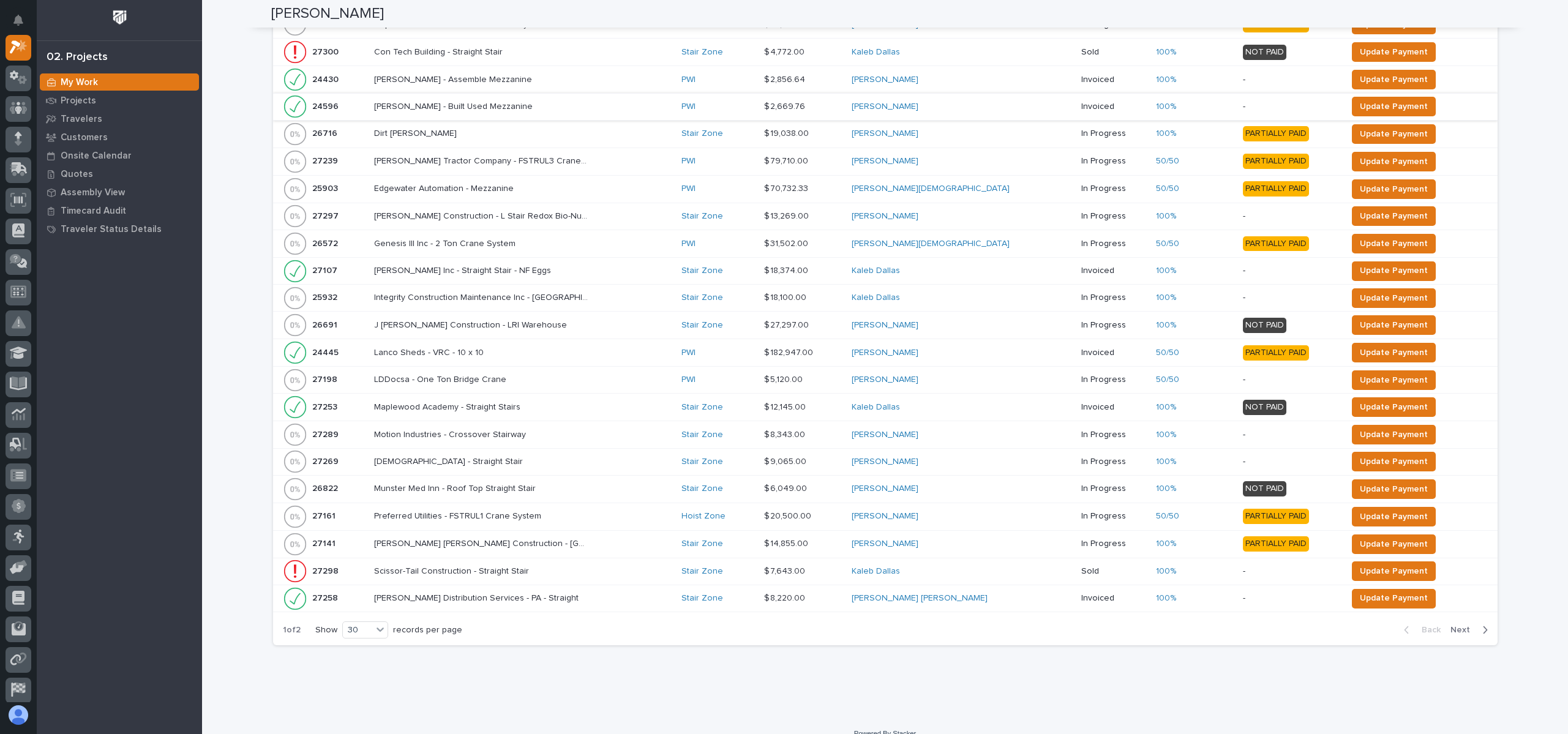
scroll to position [550, 0]
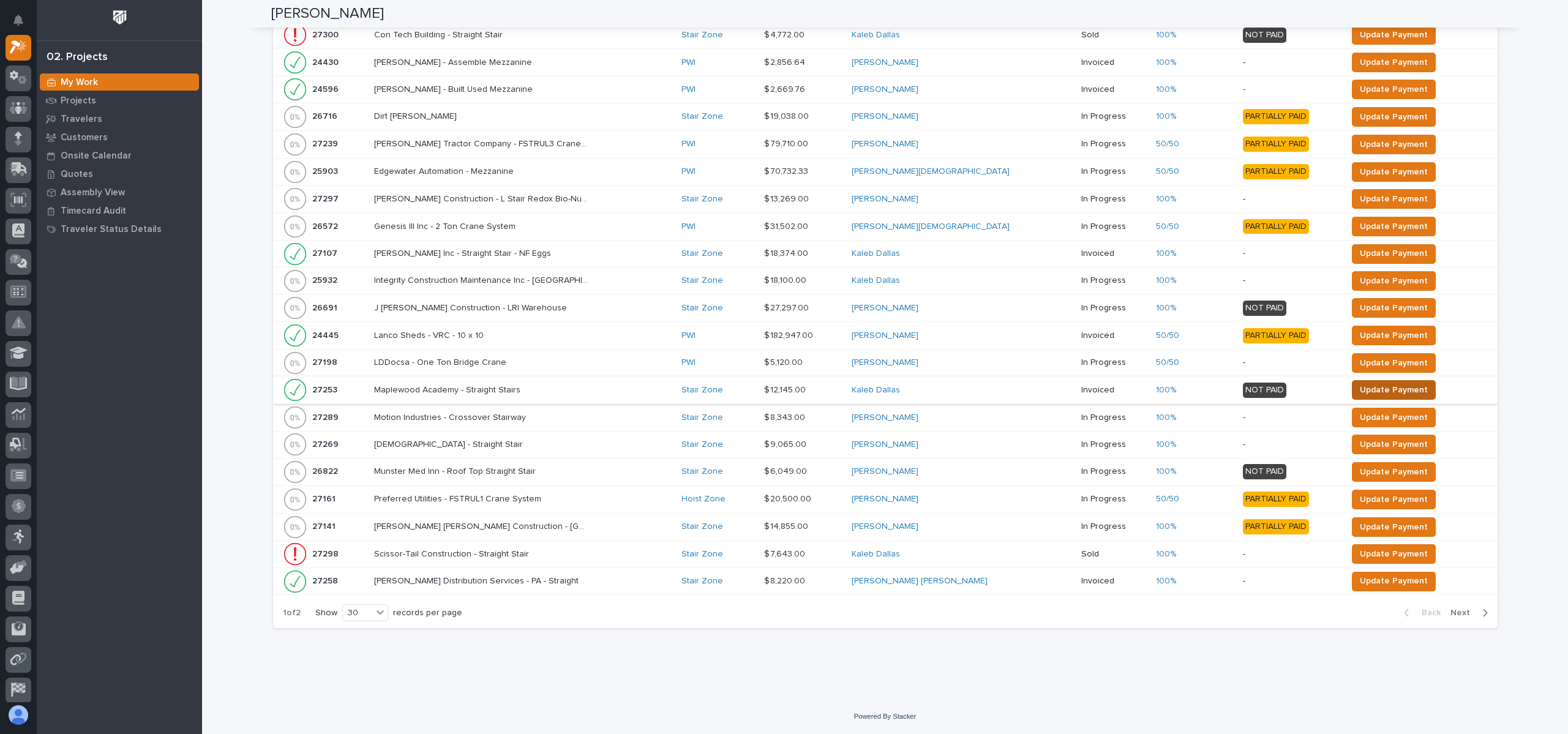
click at [1360, 387] on span "Update Payment" at bounding box center [1394, 390] width 68 height 15
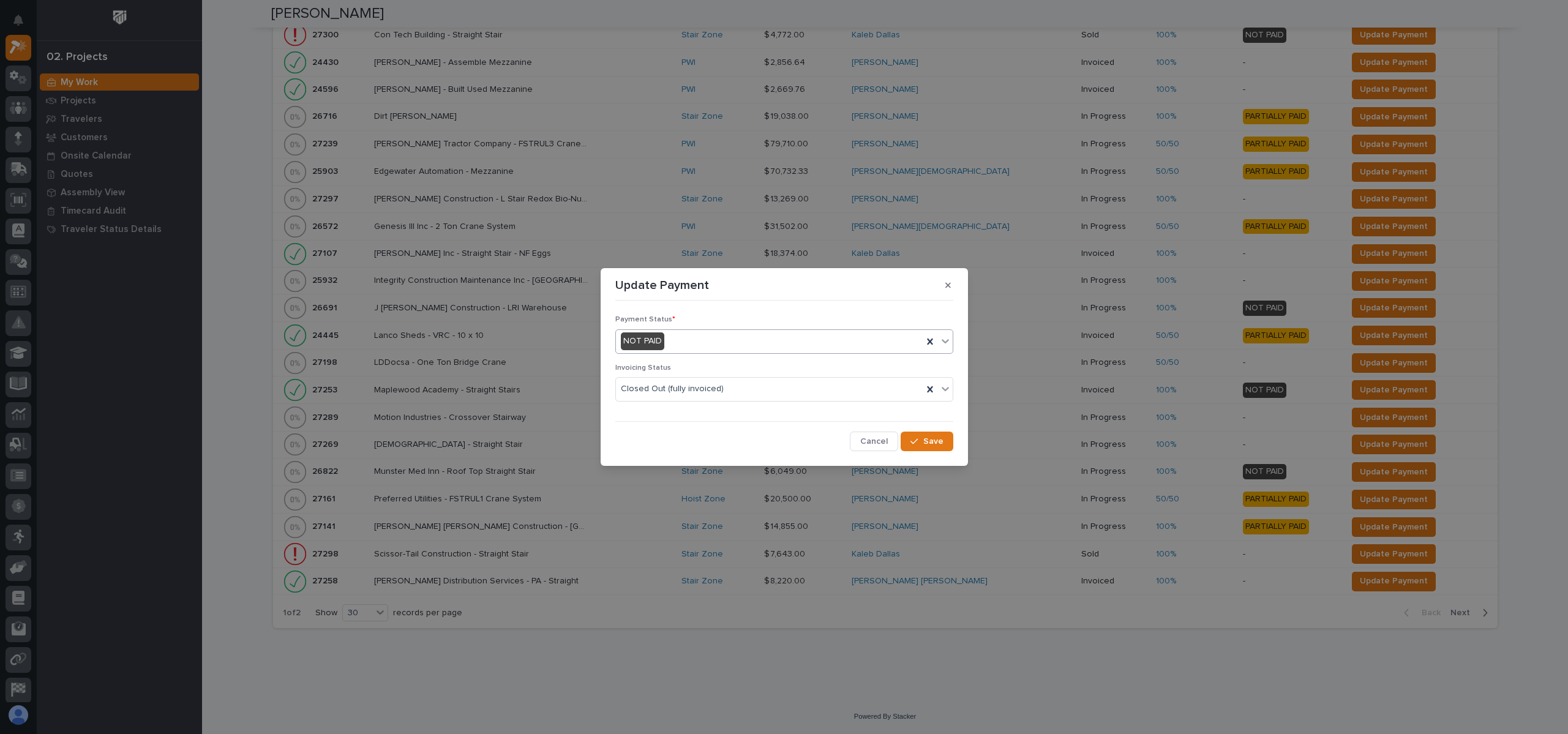
click at [731, 341] on div "NOT PAID" at bounding box center [769, 340] width 306 height 20
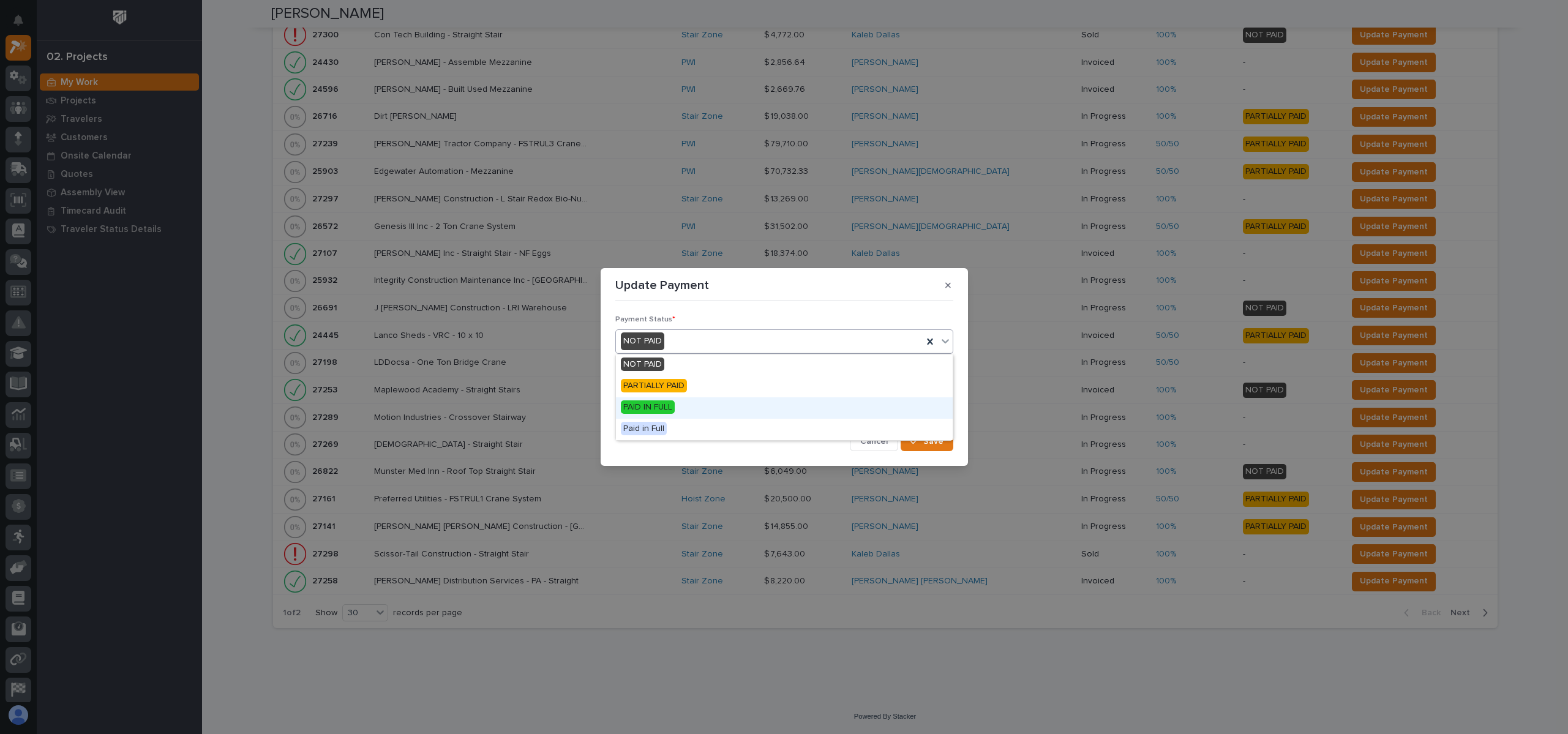
click at [695, 405] on div "PAID IN FULL" at bounding box center [784, 407] width 337 height 22
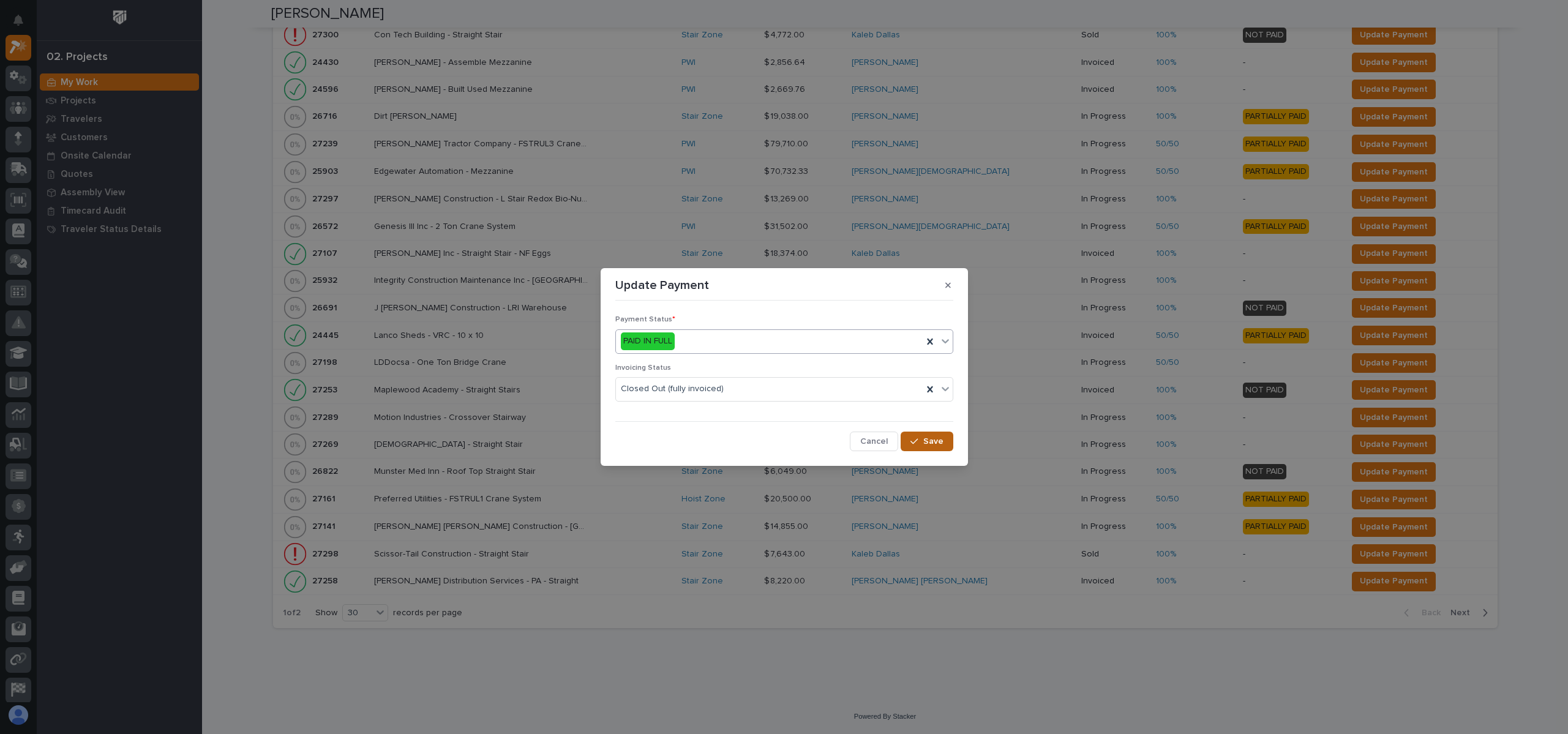
click at [940, 438] on span "Save" at bounding box center [933, 441] width 20 height 11
